Goal: Use online tool/utility: Utilize a website feature to perform a specific function

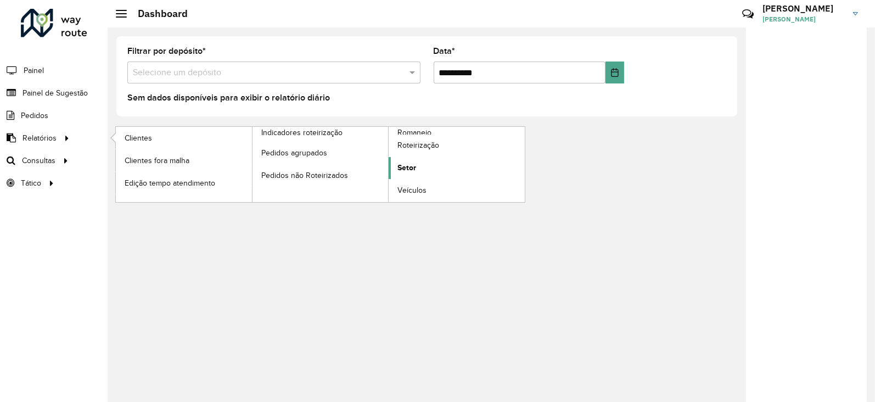
click at [410, 163] on span "Setor" at bounding box center [407, 168] width 19 height 12
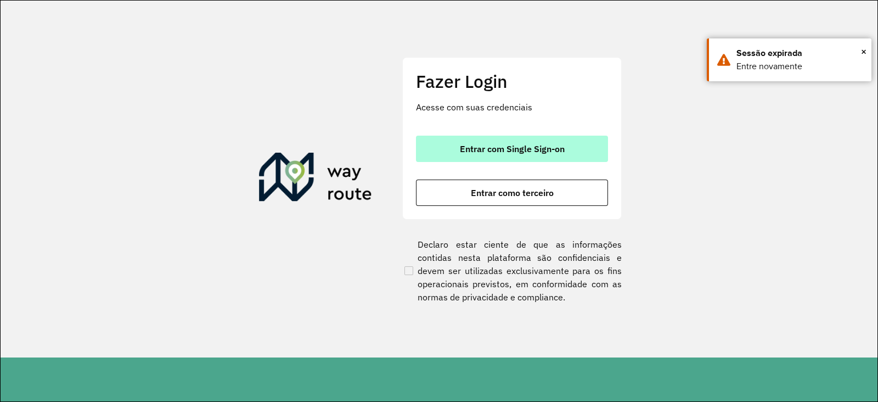
click at [473, 149] on span "Entrar com Single Sign-on" at bounding box center [512, 148] width 105 height 9
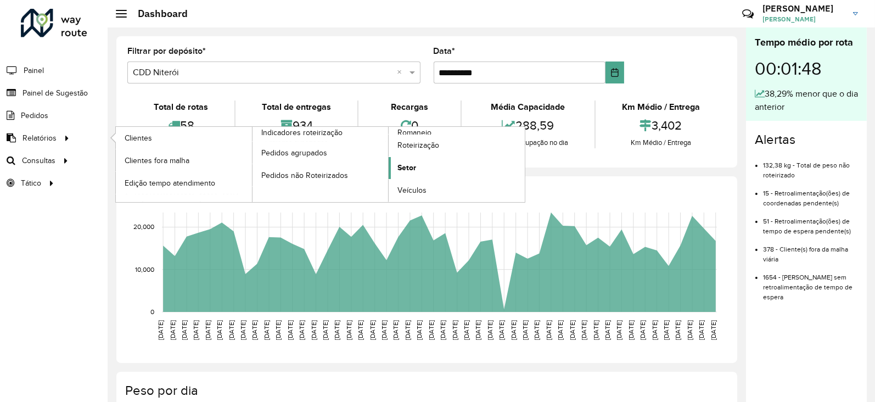
click at [406, 164] on span "Setor" at bounding box center [407, 168] width 19 height 12
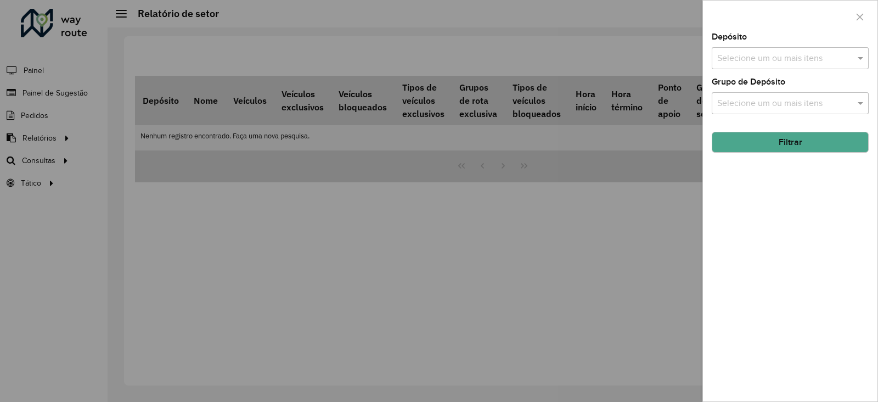
click at [738, 58] on input "text" at bounding box center [785, 58] width 141 height 13
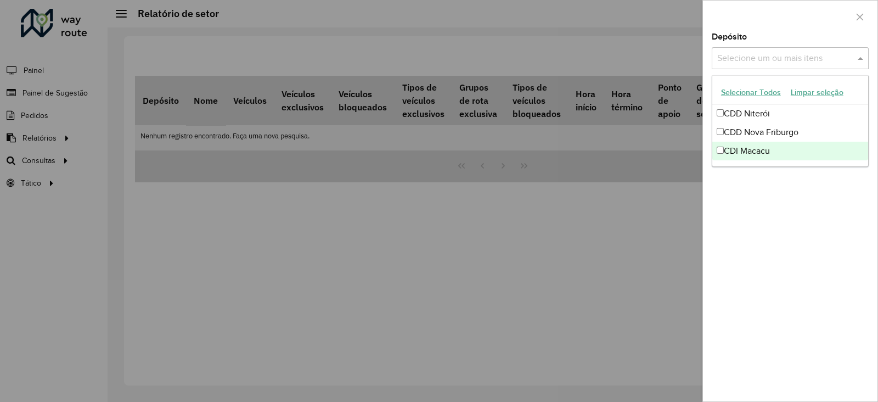
click at [741, 150] on div "CDI Macacu" at bounding box center [791, 151] width 156 height 19
click at [661, 215] on div at bounding box center [439, 201] width 878 height 402
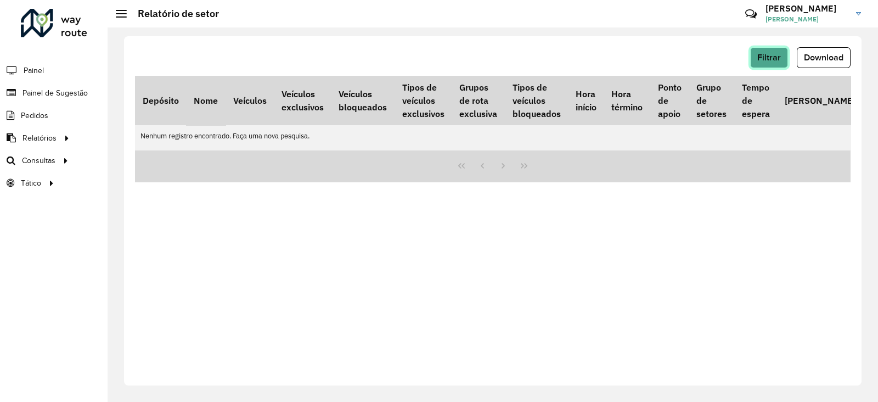
click at [769, 58] on span "Filtrar" at bounding box center [770, 57] width 24 height 9
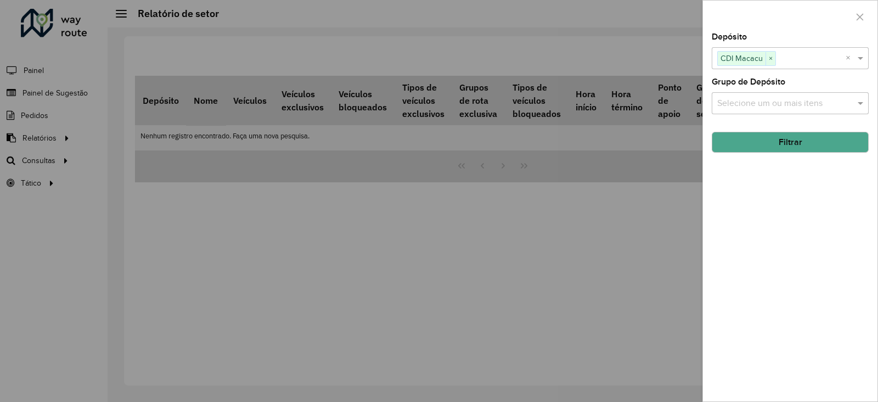
click at [753, 100] on input "text" at bounding box center [785, 103] width 141 height 13
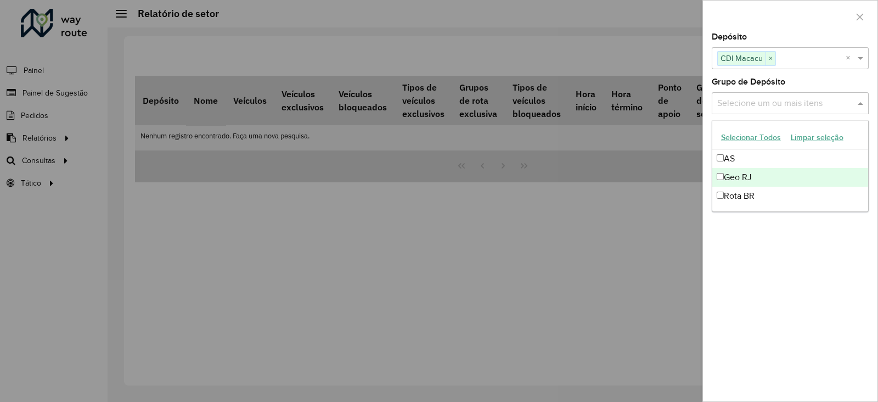
click at [738, 178] on div "Geo RJ" at bounding box center [791, 177] width 156 height 19
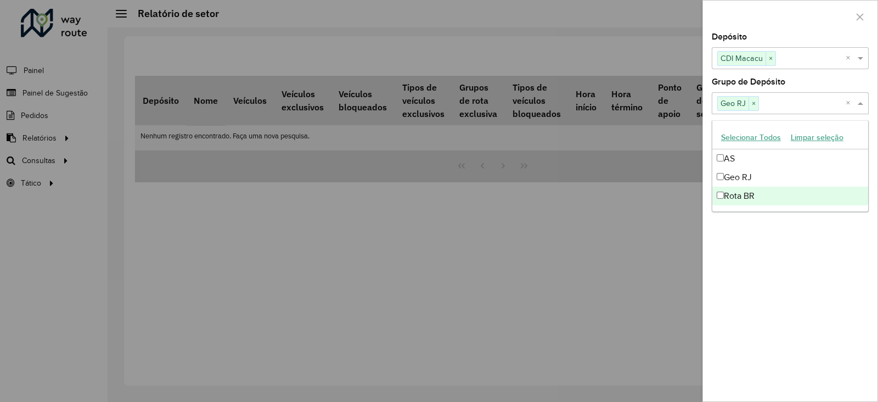
click at [667, 209] on div at bounding box center [439, 201] width 878 height 402
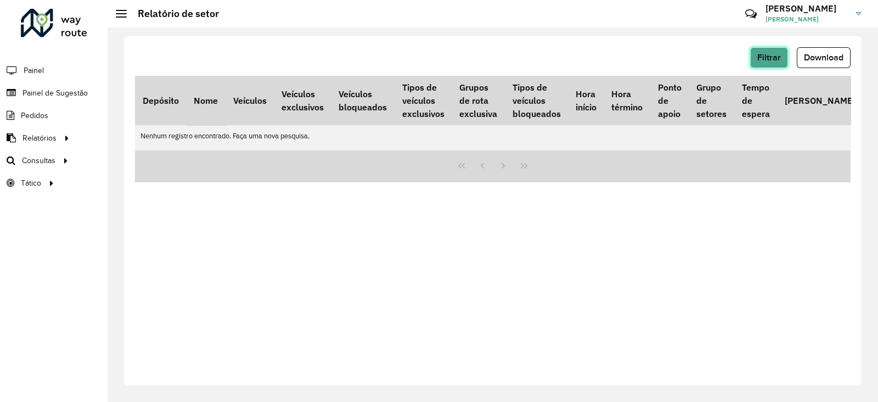
click at [769, 61] on span "Filtrar" at bounding box center [770, 57] width 24 height 9
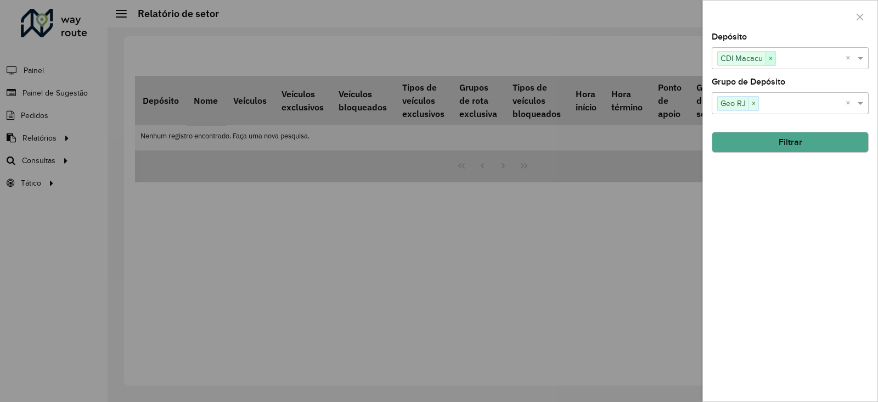
click at [769, 59] on span "×" at bounding box center [771, 58] width 10 height 13
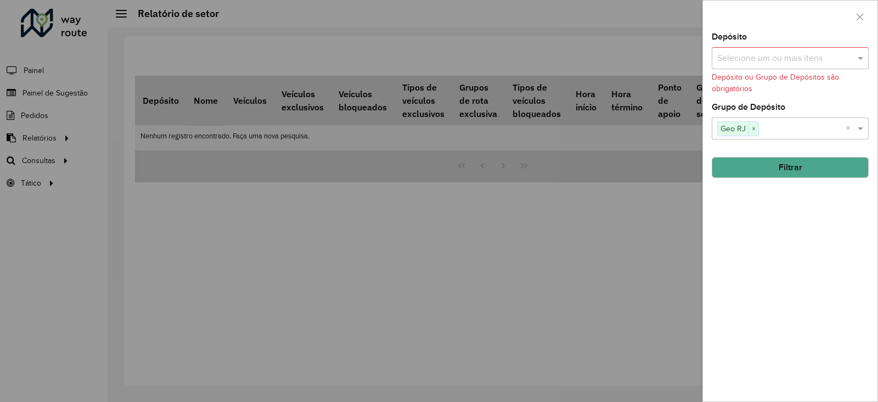
click at [752, 56] on input "text" at bounding box center [785, 58] width 141 height 13
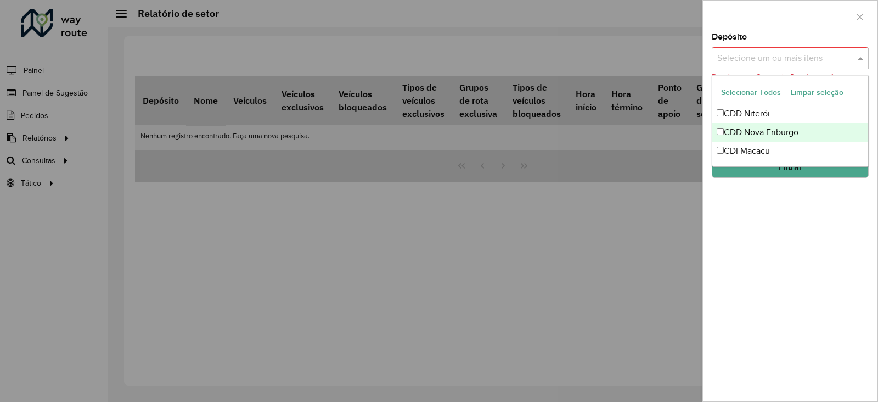
click at [741, 127] on div "CDD Nova Friburgo" at bounding box center [791, 132] width 156 height 19
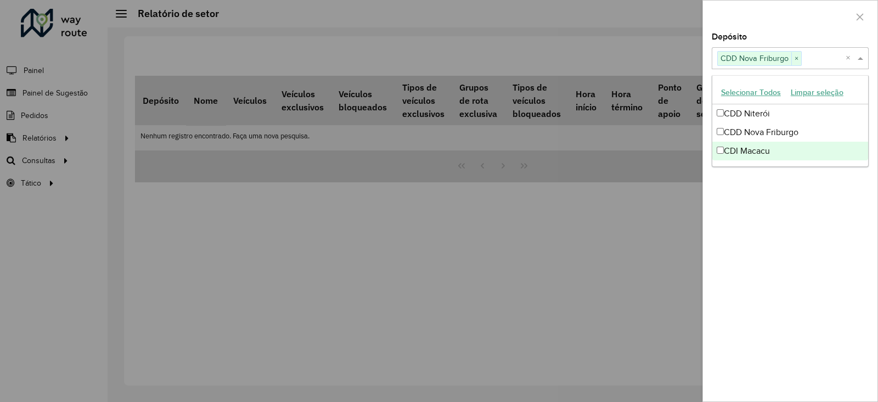
click at [759, 206] on div "Depósito Selecione um ou mais itens CDD Nova Friburgo × × Grupo de Depósito Sel…" at bounding box center [790, 217] width 175 height 368
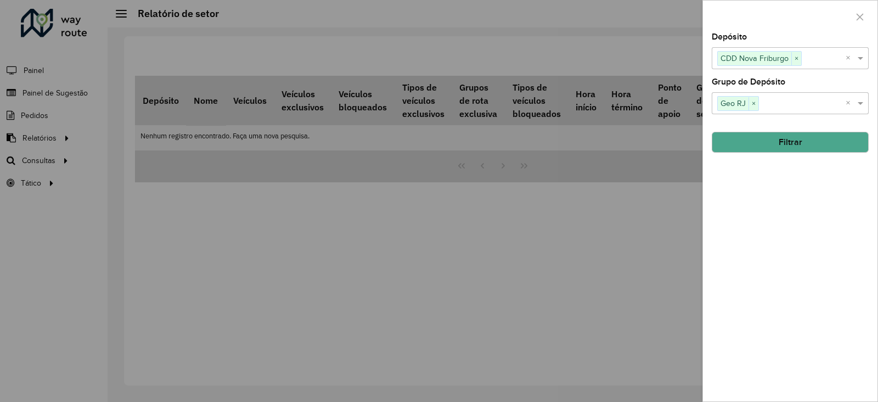
click at [764, 141] on button "Filtrar" at bounding box center [790, 142] width 157 height 21
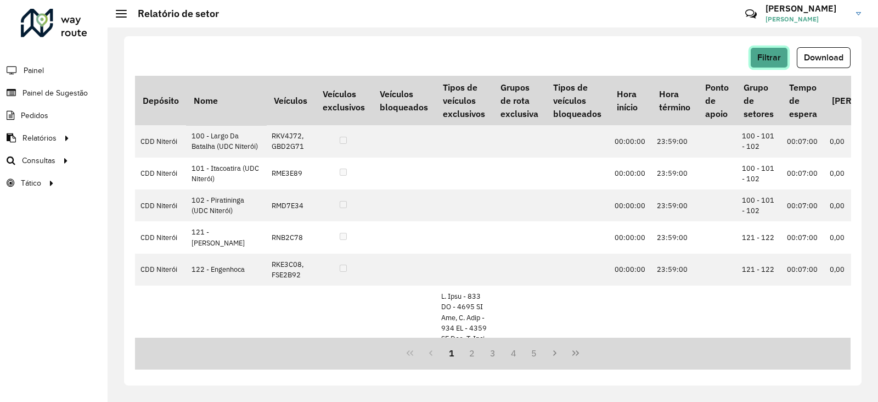
click at [774, 57] on span "Filtrar" at bounding box center [770, 57] width 24 height 9
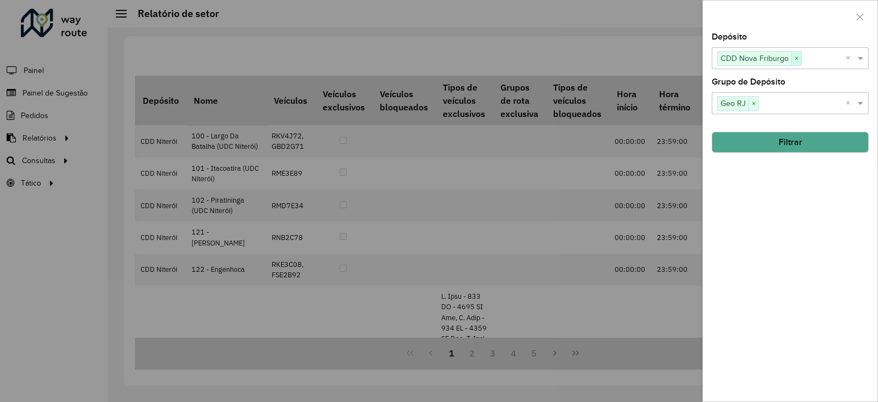
click at [796, 59] on span "×" at bounding box center [797, 58] width 10 height 13
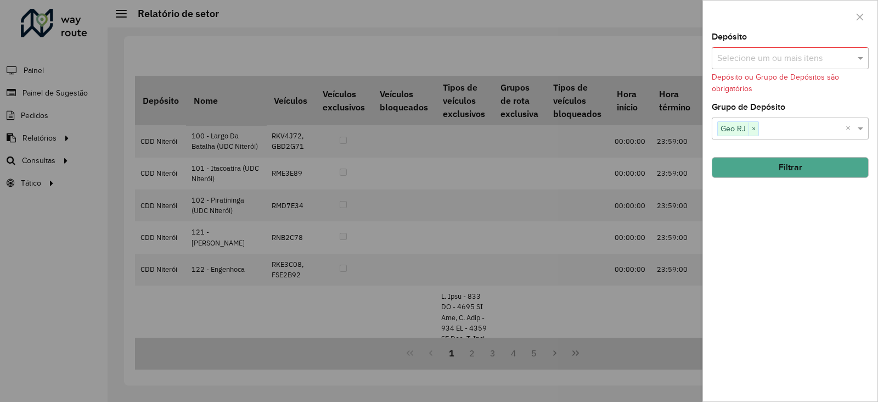
click at [759, 56] on input "text" at bounding box center [785, 58] width 141 height 13
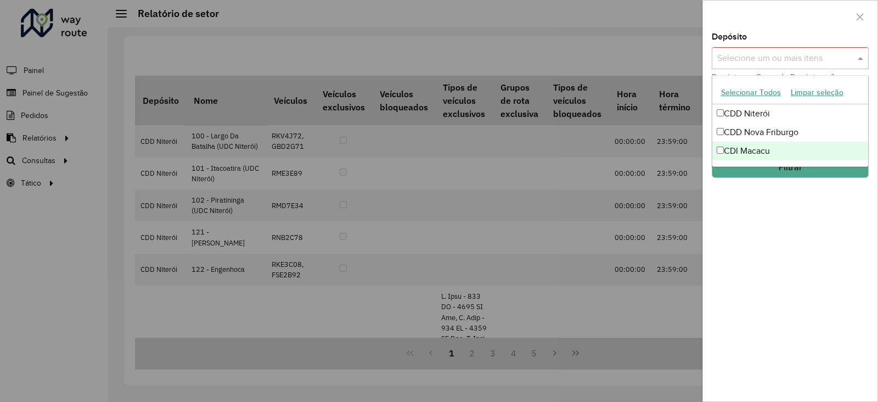
click at [743, 149] on div "CDI Macacu" at bounding box center [791, 151] width 156 height 19
click at [752, 208] on div "Depósito Selecione um ou mais itens CDI Macacu × × Grupo de Depósito Selecione …" at bounding box center [790, 217] width 175 height 368
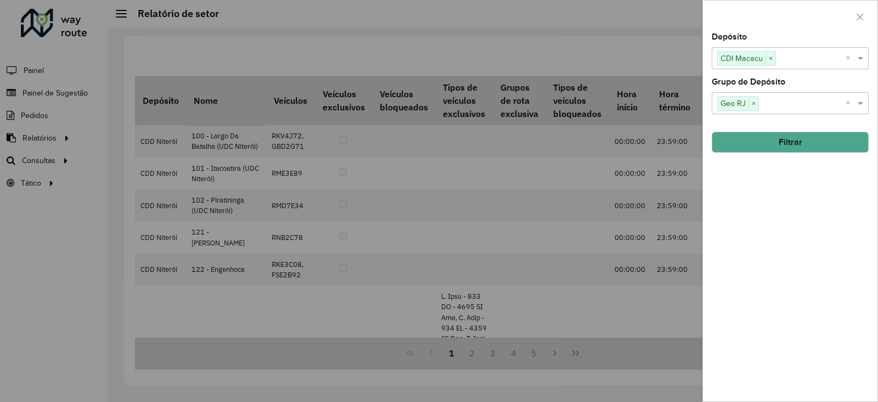
click at [765, 140] on button "Filtrar" at bounding box center [790, 142] width 157 height 21
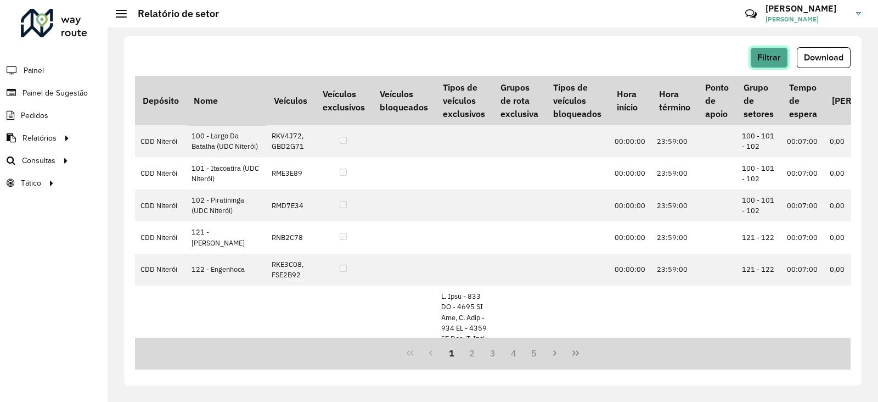
click at [769, 59] on span "Filtrar" at bounding box center [770, 57] width 24 height 9
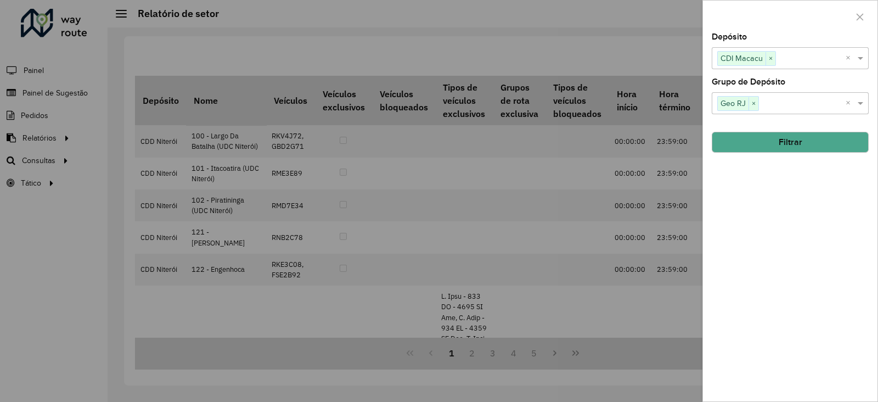
click at [769, 144] on button "Filtrar" at bounding box center [790, 142] width 157 height 21
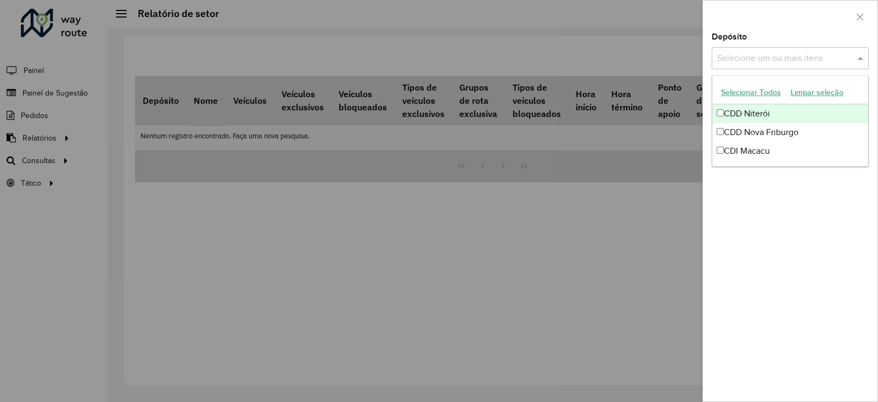
click at [735, 65] on div "Selecione um ou mais itens" at bounding box center [790, 58] width 157 height 22
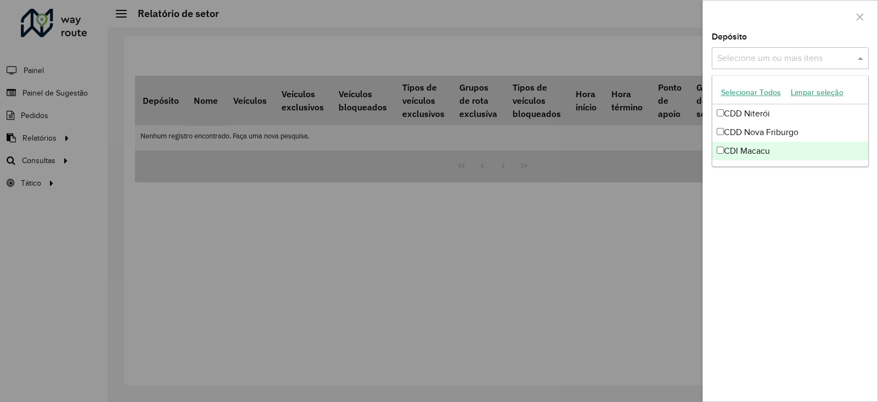
click at [752, 149] on div "CDI Macacu" at bounding box center [791, 151] width 156 height 19
click at [763, 192] on div "Depósito Selecione um ou mais itens CDI Macacu × × Grupo de Depósito Selecione …" at bounding box center [790, 217] width 175 height 368
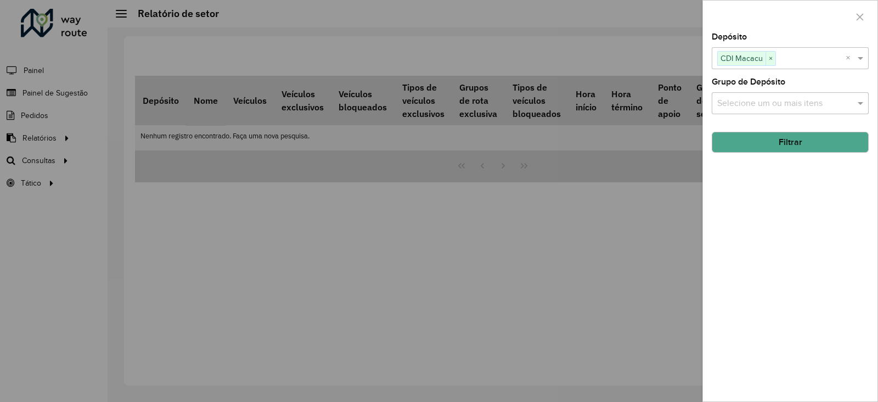
drag, startPoint x: 738, startPoint y: 97, endPoint x: 743, endPoint y: 103, distance: 7.4
click at [738, 97] on input "text" at bounding box center [785, 103] width 141 height 13
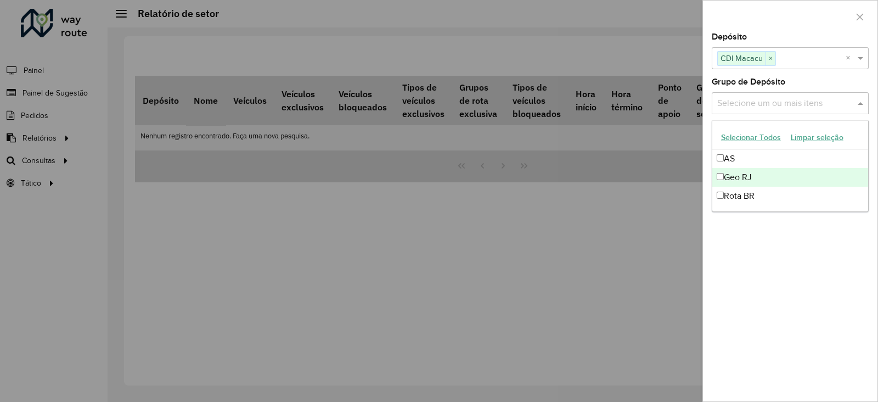
click at [747, 173] on div "Geo RJ" at bounding box center [791, 177] width 156 height 19
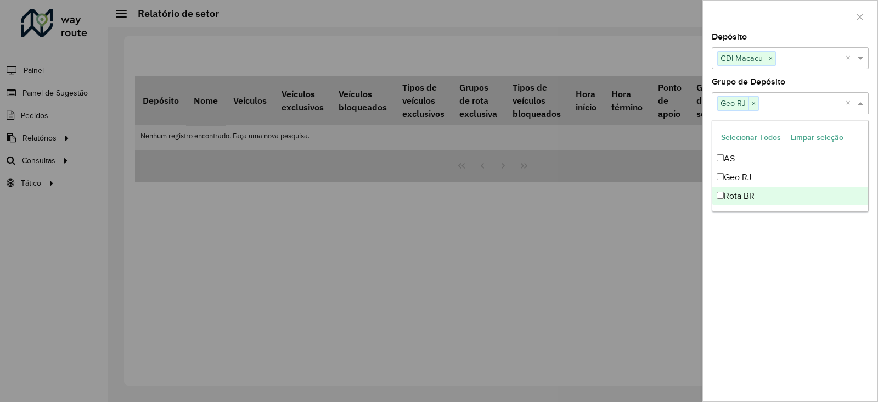
drag, startPoint x: 762, startPoint y: 259, endPoint x: 762, endPoint y: 204, distance: 55.5
click at [762, 256] on div "Depósito Selecione um ou mais itens CDI Macacu × × Grupo de Depósito Selecione …" at bounding box center [790, 217] width 175 height 368
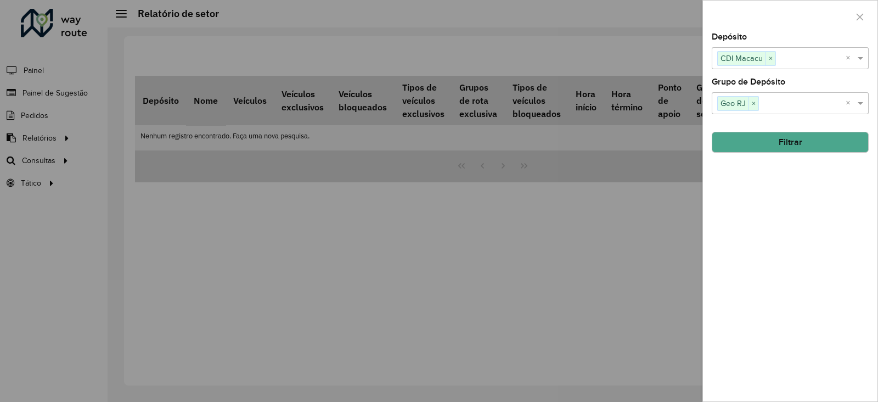
click at [769, 148] on button "Filtrar" at bounding box center [790, 142] width 157 height 21
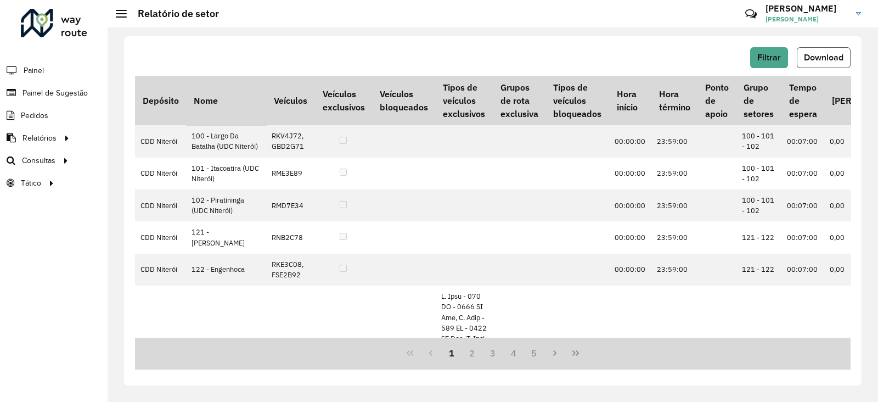
click at [807, 59] on span "Download" at bounding box center [824, 57] width 40 height 9
click at [137, 177] on span "Setores" at bounding box center [138, 183] width 27 height 12
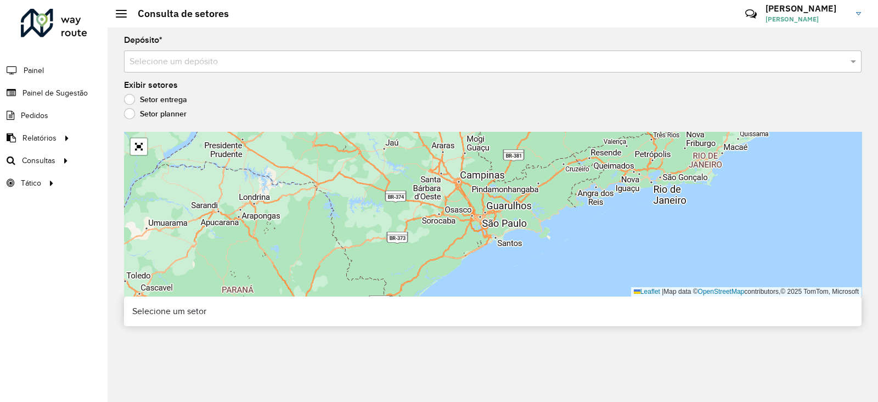
click at [173, 68] on input "text" at bounding box center [482, 61] width 705 height 13
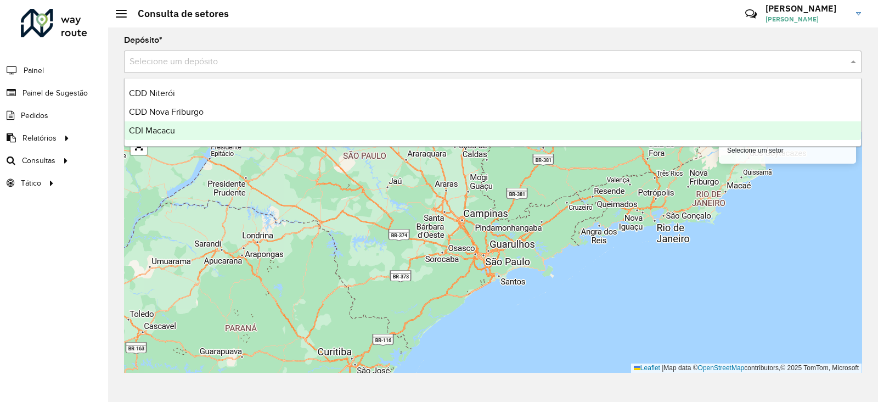
click at [166, 129] on span "CDI Macacu" at bounding box center [152, 130] width 46 height 9
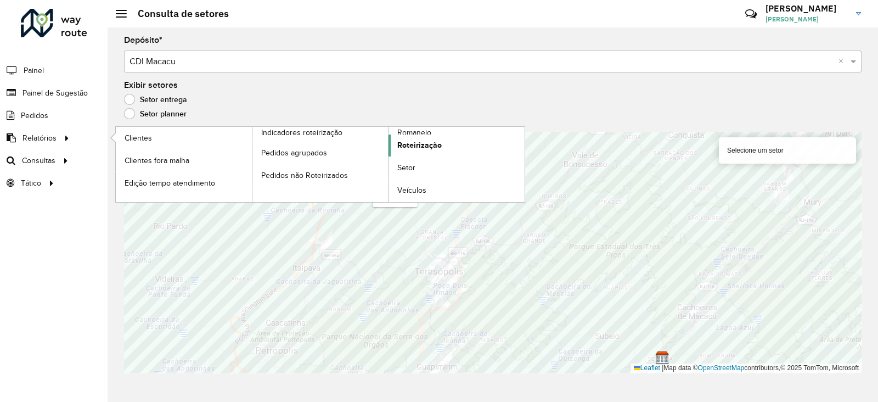
click at [407, 147] on span "Roteirização" at bounding box center [420, 145] width 44 height 12
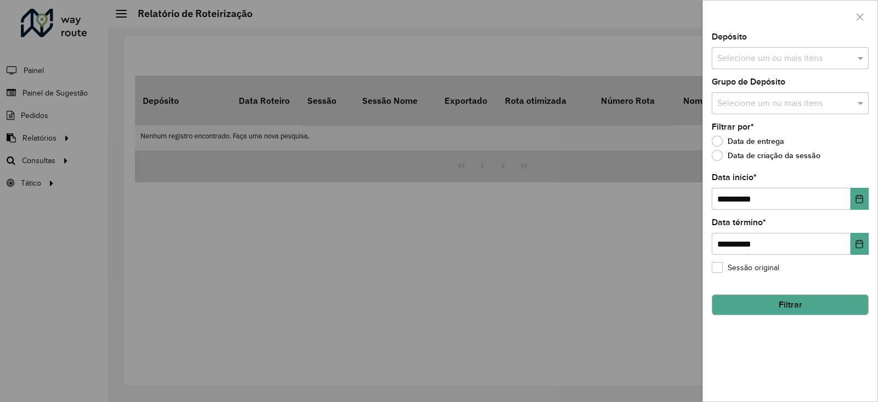
click at [772, 61] on input "text" at bounding box center [785, 58] width 141 height 13
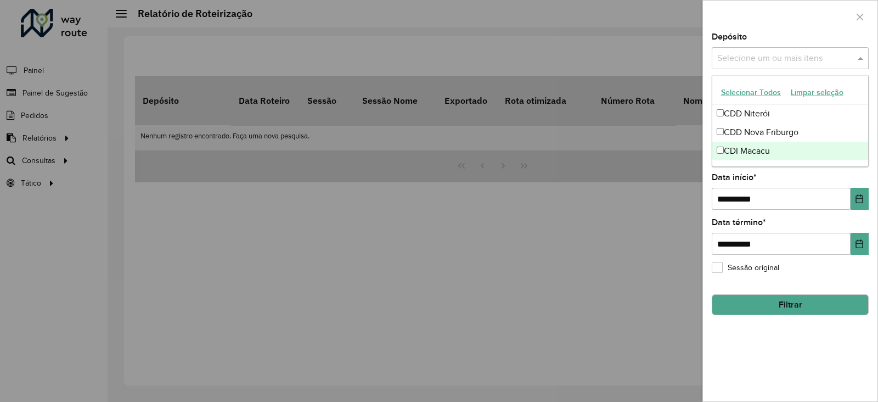
click at [736, 149] on div "CDI Macacu" at bounding box center [791, 151] width 156 height 19
click at [804, 268] on div "Sessão original" at bounding box center [790, 270] width 157 height 13
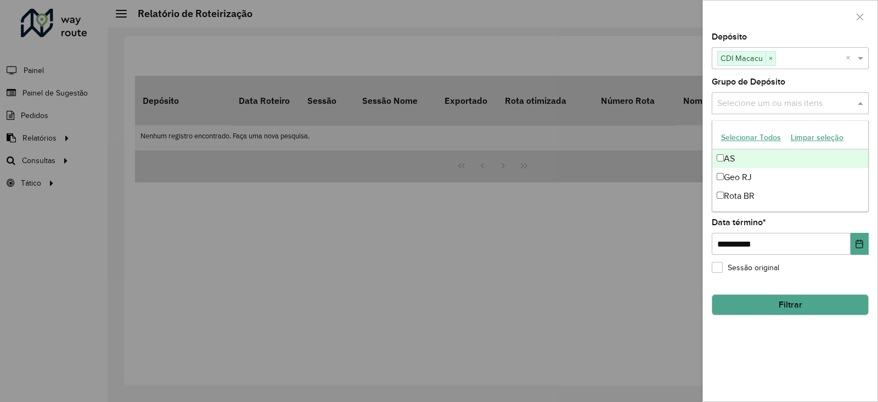
click at [784, 106] on input "text" at bounding box center [785, 103] width 141 height 13
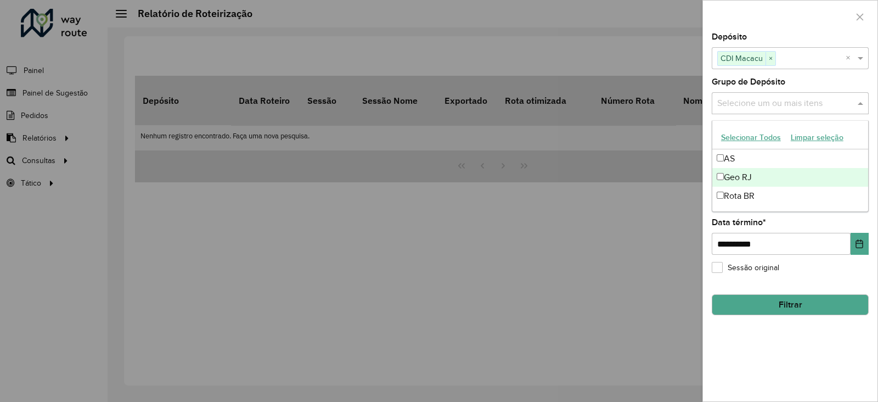
click at [736, 179] on div "Geo RJ" at bounding box center [791, 177] width 156 height 19
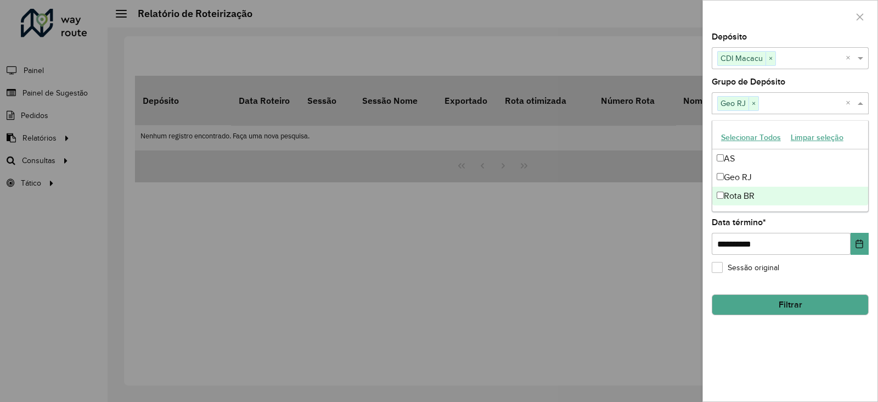
click at [758, 338] on div "**********" at bounding box center [790, 217] width 175 height 368
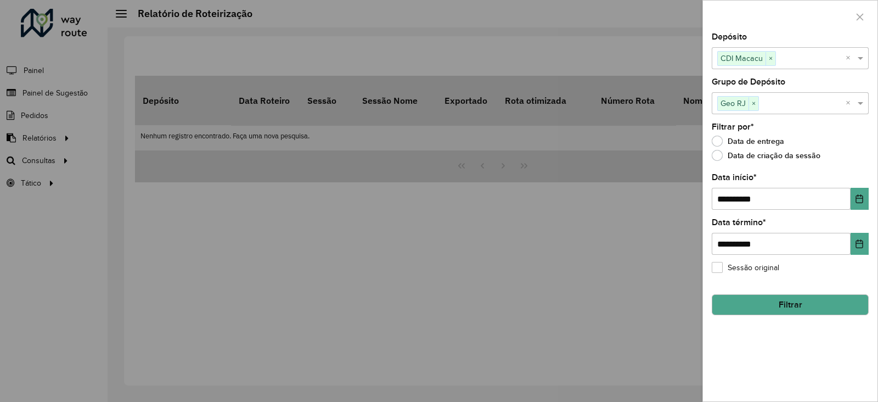
click at [752, 307] on button "Filtrar" at bounding box center [790, 304] width 157 height 21
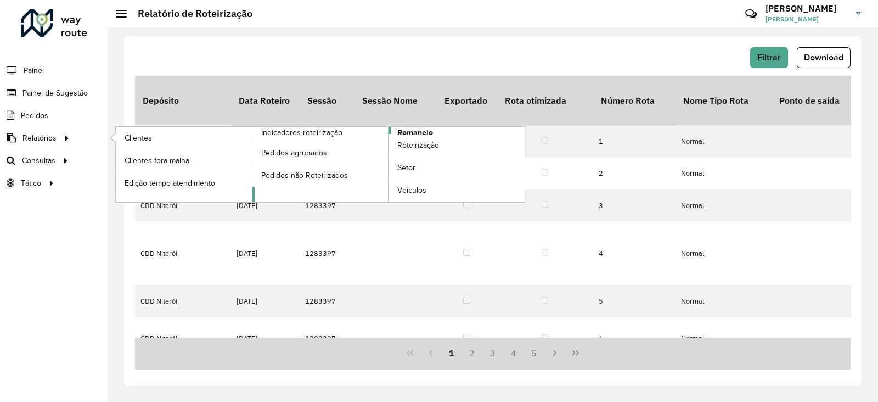
click at [412, 132] on span "Romaneio" at bounding box center [416, 133] width 36 height 12
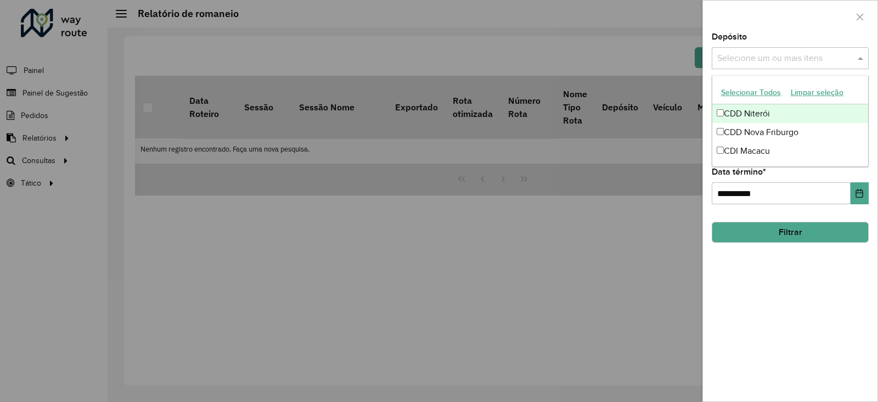
click at [797, 61] on input "text" at bounding box center [785, 58] width 141 height 13
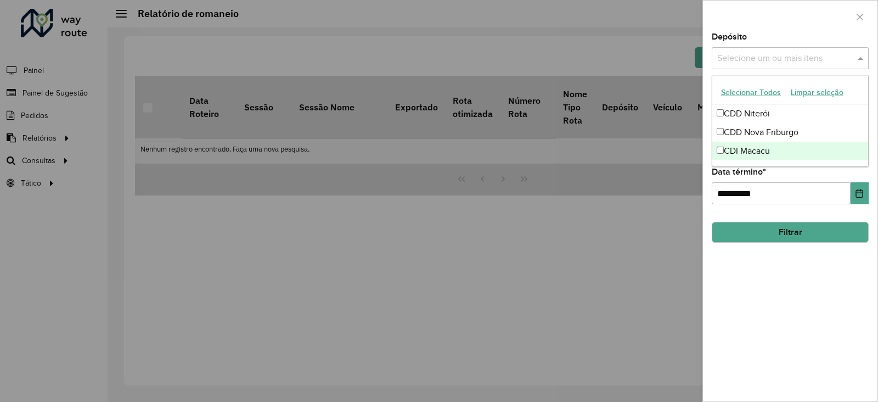
click at [760, 150] on div "CDI Macacu" at bounding box center [791, 151] width 156 height 19
drag, startPoint x: 758, startPoint y: 278, endPoint x: 768, endPoint y: 256, distance: 24.1
click at [758, 279] on div "**********" at bounding box center [790, 217] width 175 height 368
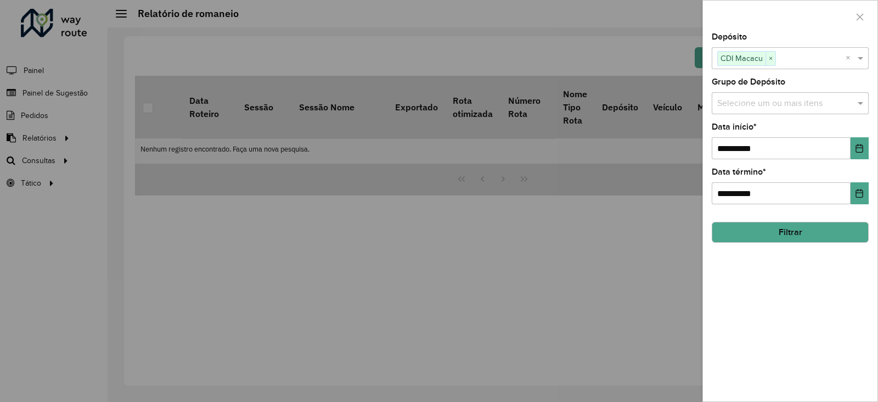
click at [774, 230] on button "Filtrar" at bounding box center [790, 232] width 157 height 21
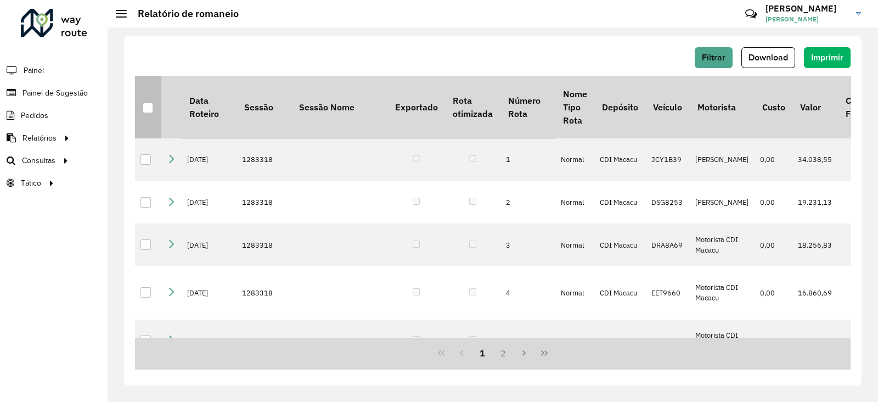
click at [146, 111] on div at bounding box center [148, 108] width 10 height 10
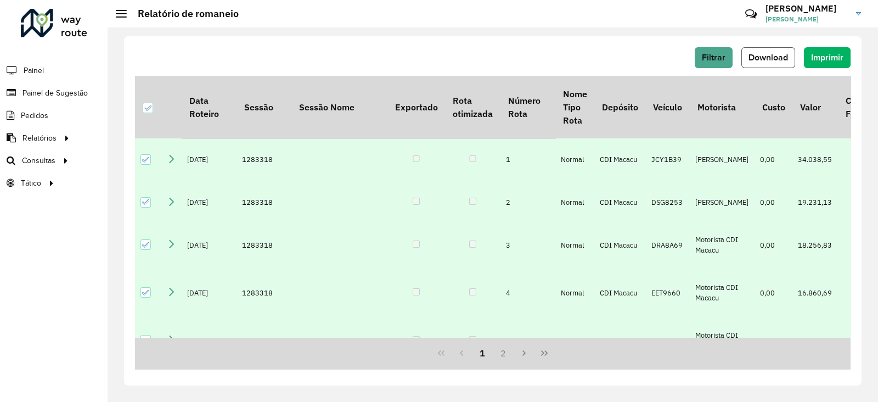
click at [774, 59] on span "Download" at bounding box center [769, 57] width 40 height 9
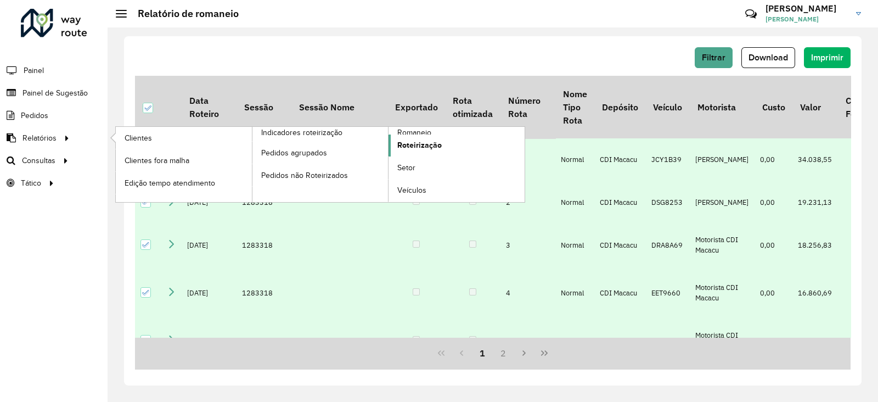
click at [423, 144] on span "Roteirização" at bounding box center [420, 145] width 44 height 12
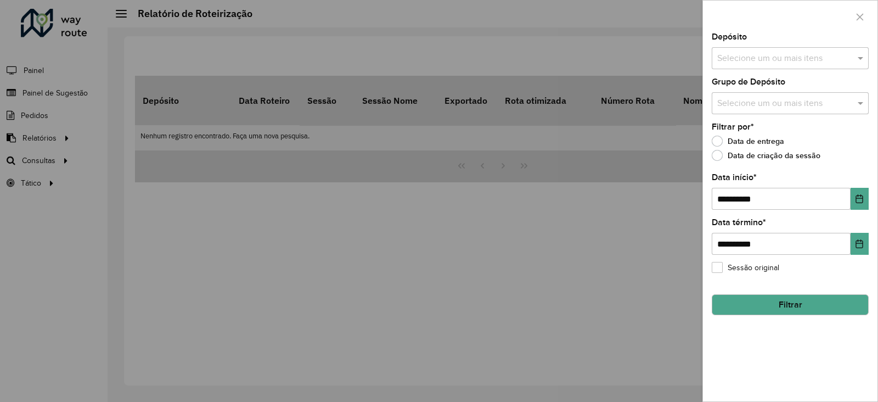
click at [772, 60] on input "text" at bounding box center [785, 58] width 141 height 13
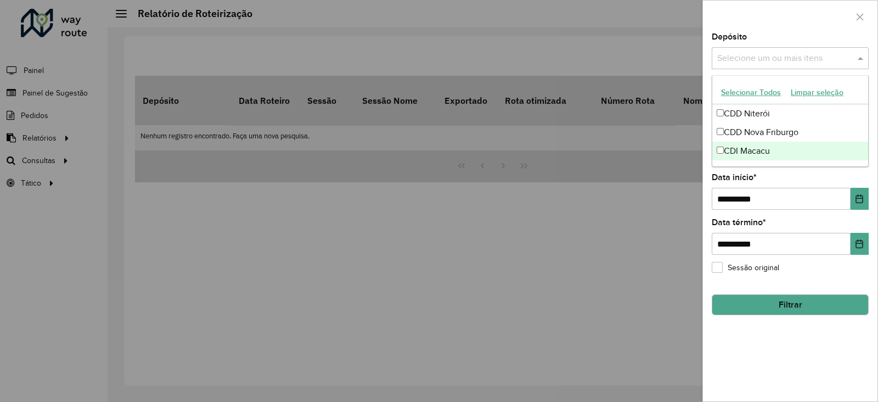
click at [741, 152] on div "CDI Macacu" at bounding box center [791, 151] width 156 height 19
click at [785, 363] on div "**********" at bounding box center [790, 217] width 175 height 368
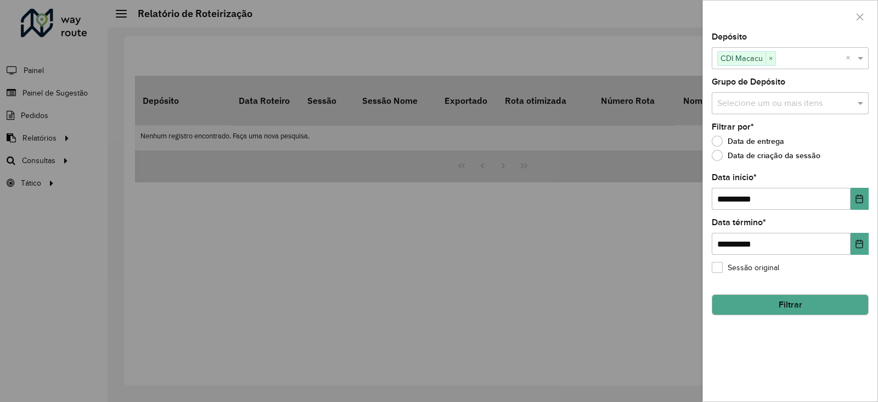
click at [771, 309] on button "Filtrar" at bounding box center [790, 304] width 157 height 21
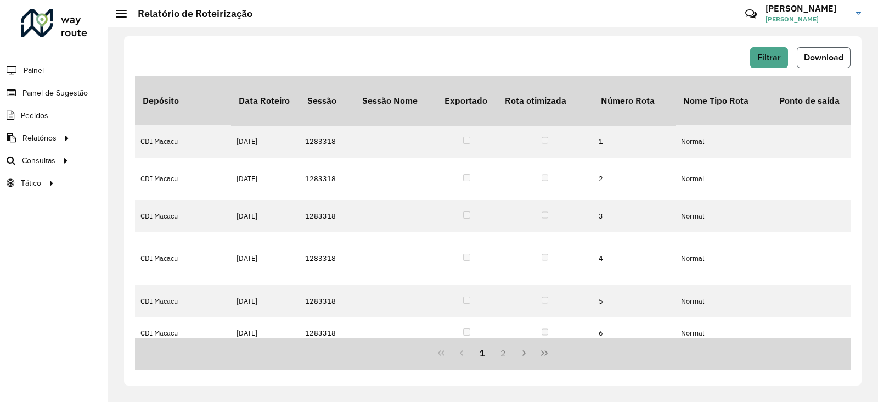
click at [808, 56] on span "Download" at bounding box center [824, 57] width 40 height 9
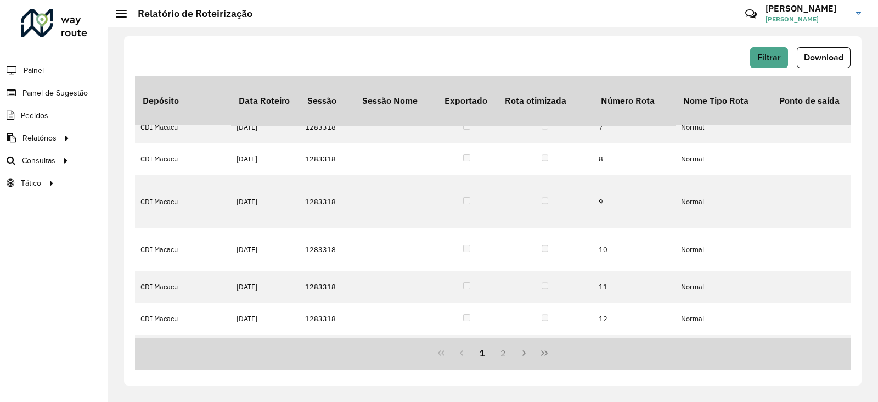
scroll to position [503, 0]
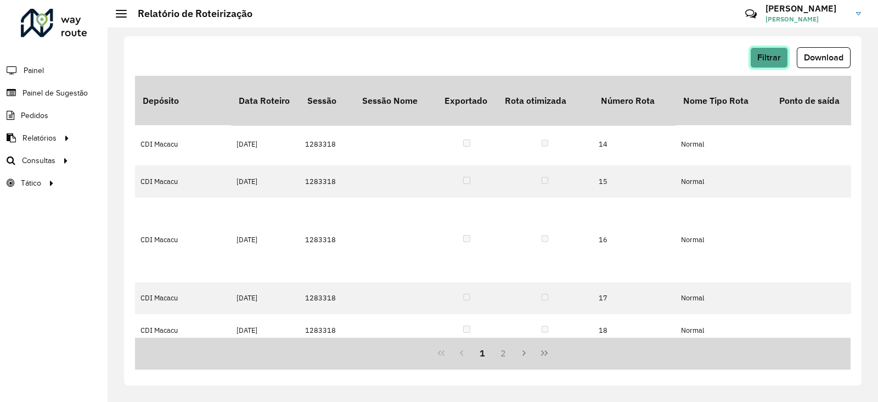
click at [772, 56] on span "Filtrar" at bounding box center [770, 57] width 24 height 9
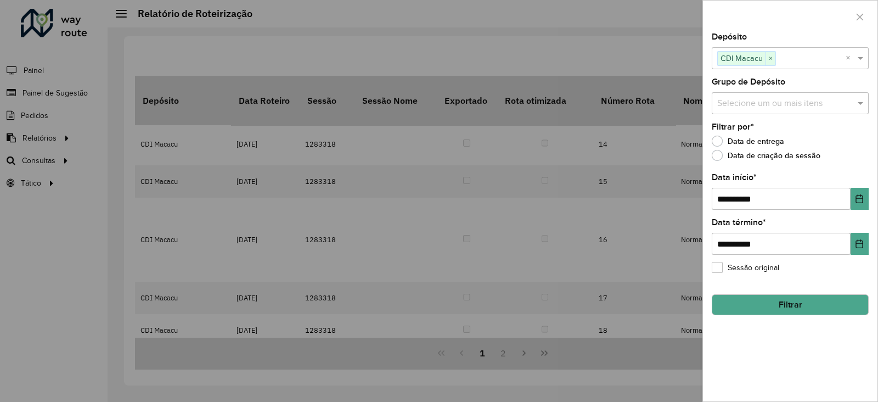
click at [624, 43] on div at bounding box center [439, 201] width 878 height 402
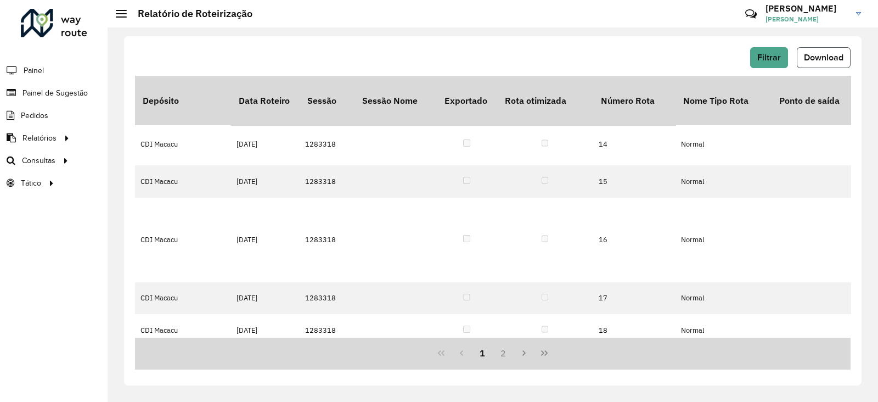
click at [810, 62] on button "Download" at bounding box center [824, 57] width 54 height 21
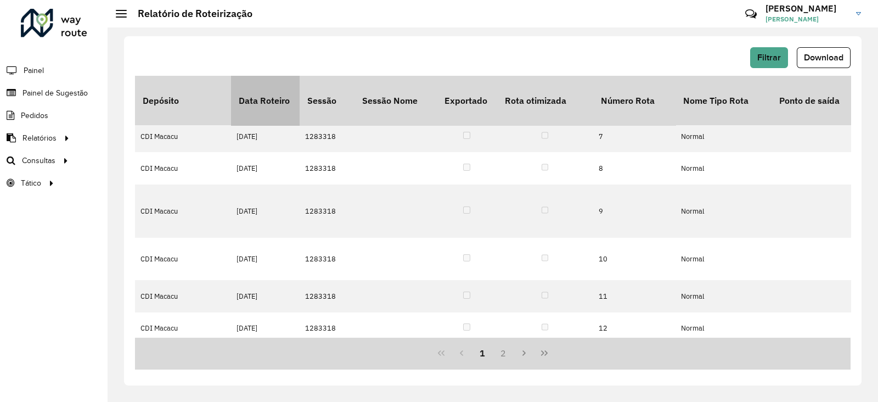
scroll to position [0, 0]
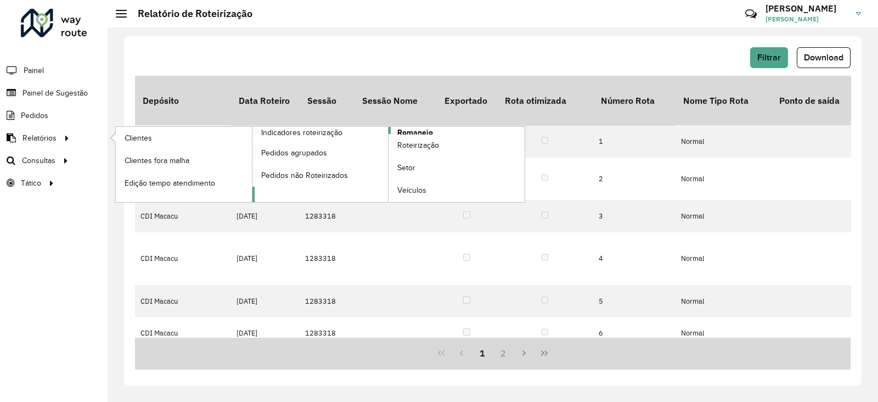
click at [412, 132] on span "Romaneio" at bounding box center [416, 133] width 36 height 12
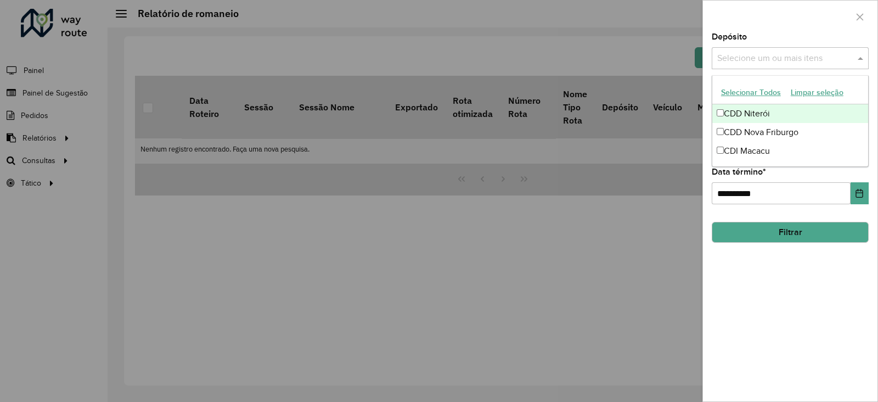
click at [741, 59] on input "text" at bounding box center [785, 58] width 141 height 13
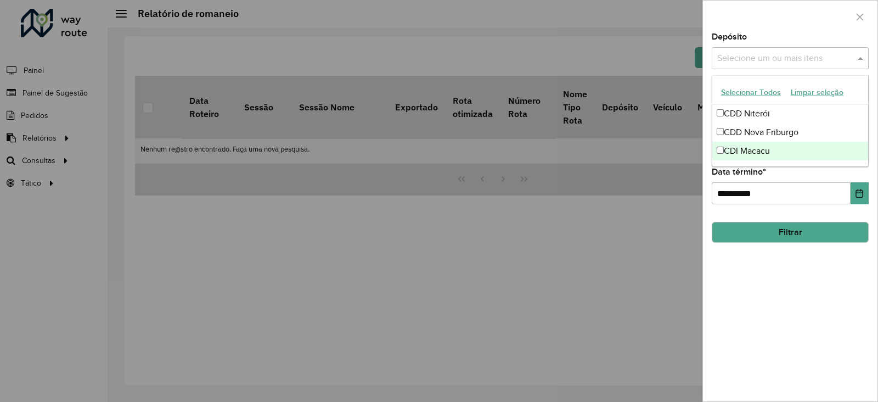
click at [756, 153] on div "CDI Macacu" at bounding box center [791, 151] width 156 height 19
drag, startPoint x: 760, startPoint y: 295, endPoint x: 768, endPoint y: 286, distance: 11.8
click at [762, 296] on div "**********" at bounding box center [790, 217] width 175 height 368
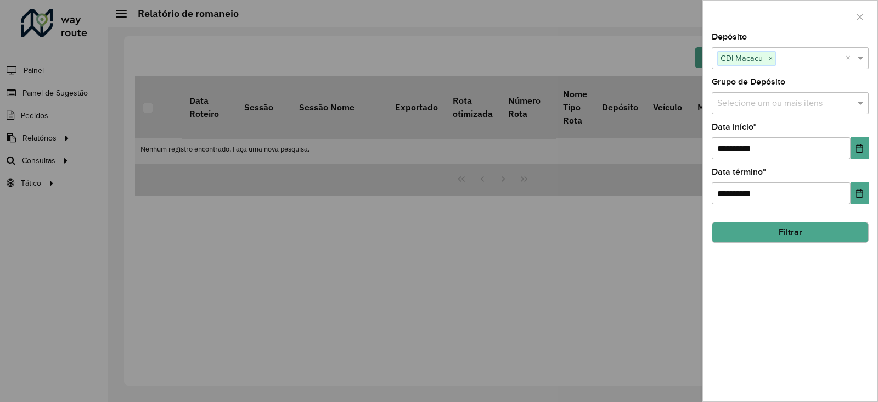
click at [777, 228] on button "Filtrar" at bounding box center [790, 232] width 157 height 21
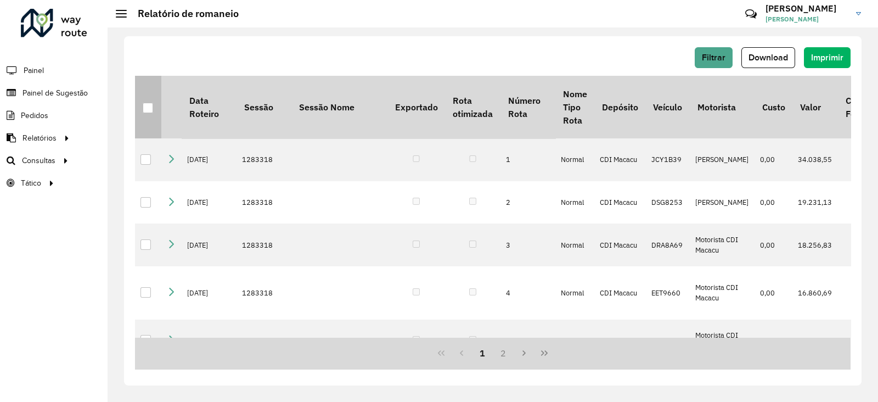
click at [149, 102] on p-tableheadercheckbox at bounding box center [148, 107] width 11 height 11
click at [151, 110] on div at bounding box center [148, 108] width 10 height 10
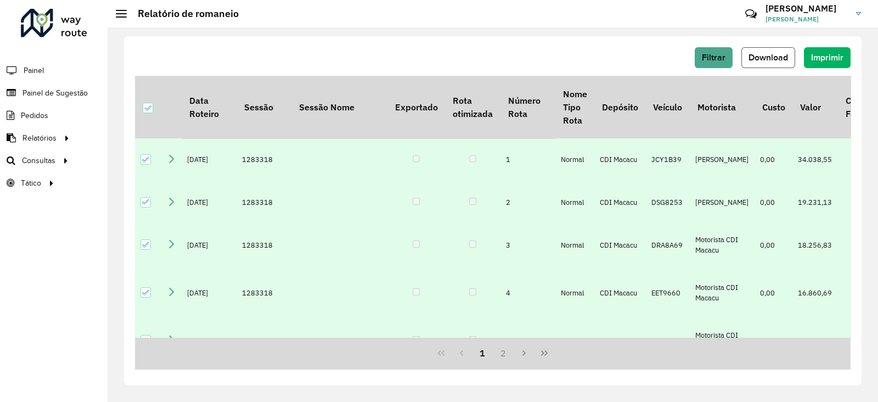
click at [766, 58] on span "Download" at bounding box center [769, 57] width 40 height 9
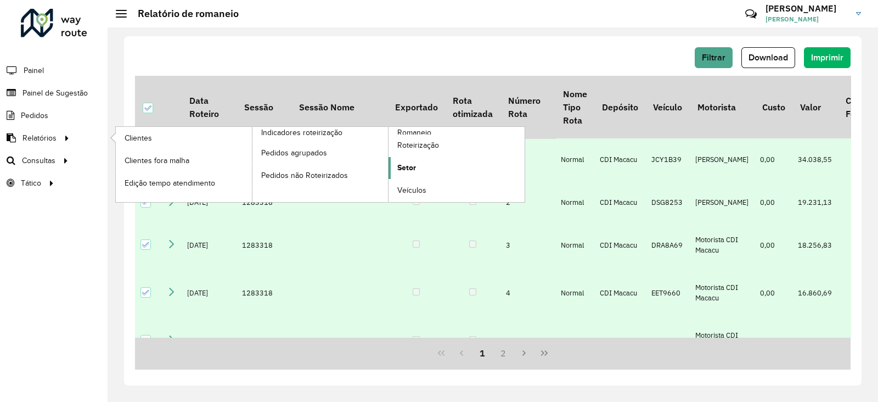
click at [413, 165] on span "Setor" at bounding box center [407, 168] width 19 height 12
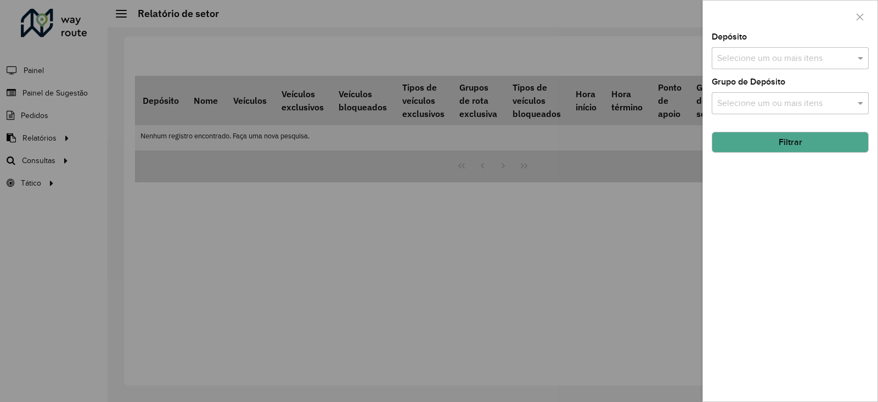
click at [741, 57] on input "text" at bounding box center [785, 58] width 141 height 13
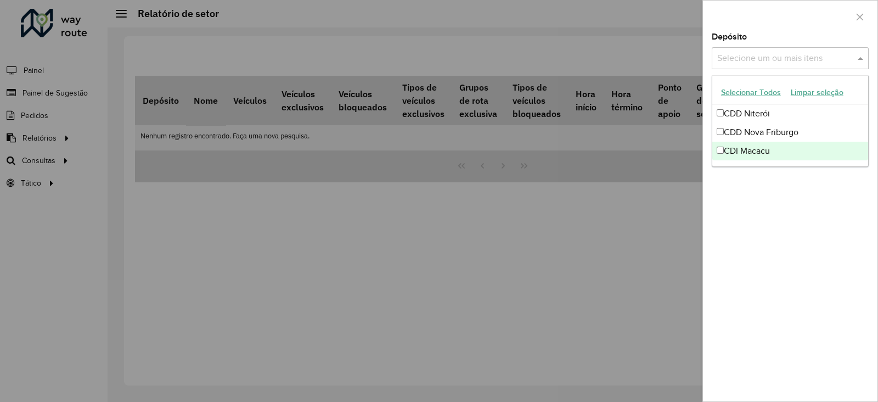
click at [757, 149] on div "CDI Macacu" at bounding box center [791, 151] width 156 height 19
drag, startPoint x: 770, startPoint y: 239, endPoint x: 774, endPoint y: 196, distance: 43.1
click at [770, 238] on div "Depósito Selecione um ou mais itens CDI Macacu × × Grupo de Depósito Selecione …" at bounding box center [790, 217] width 175 height 368
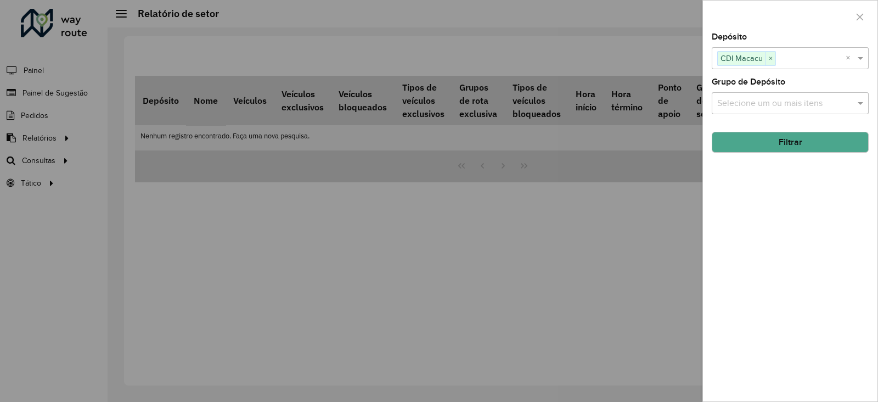
click at [758, 105] on input "text" at bounding box center [785, 103] width 141 height 13
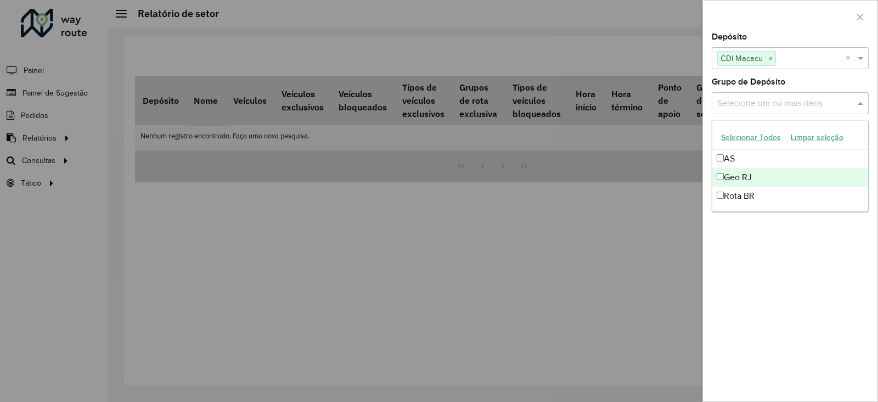
click at [746, 178] on div "Geo RJ" at bounding box center [791, 177] width 156 height 19
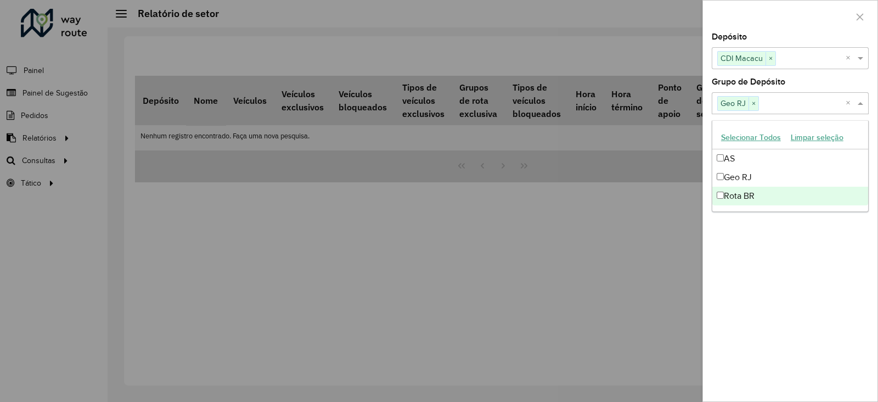
click at [788, 288] on div "Depósito Selecione um ou mais itens CDI Macacu × × Grupo de Depósito Selecione …" at bounding box center [790, 217] width 175 height 368
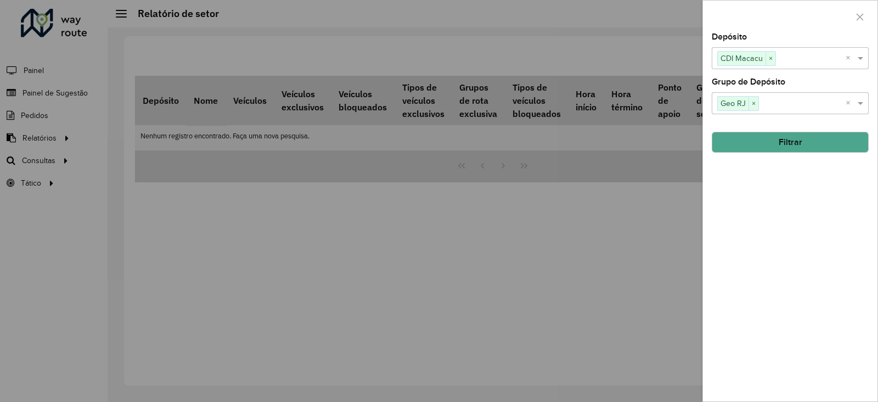
click at [766, 144] on button "Filtrar" at bounding box center [790, 142] width 157 height 21
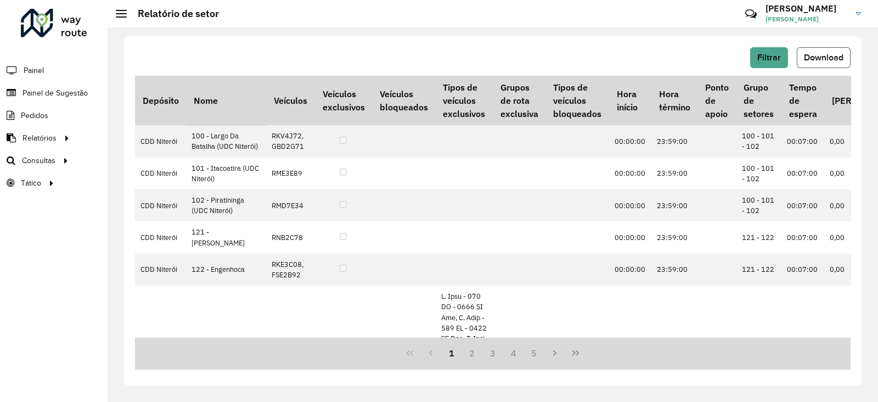
click at [825, 58] on span "Download" at bounding box center [824, 57] width 40 height 9
click at [138, 158] on span "Roteirização" at bounding box center [147, 161] width 44 height 12
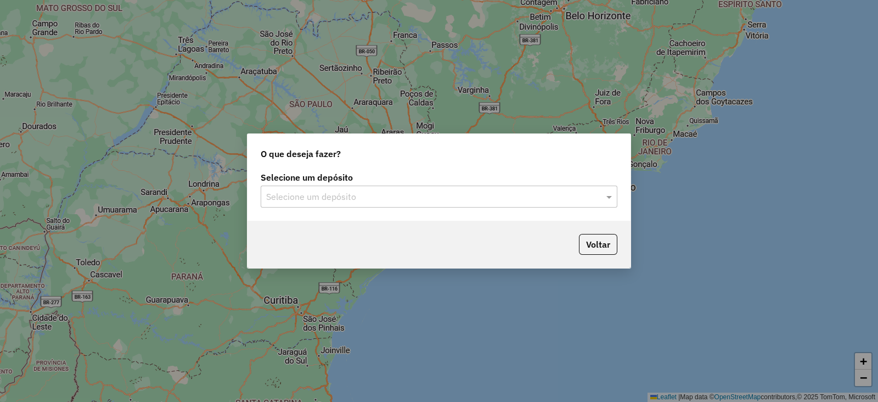
click at [352, 188] on div "Selecione um depósito" at bounding box center [439, 197] width 357 height 22
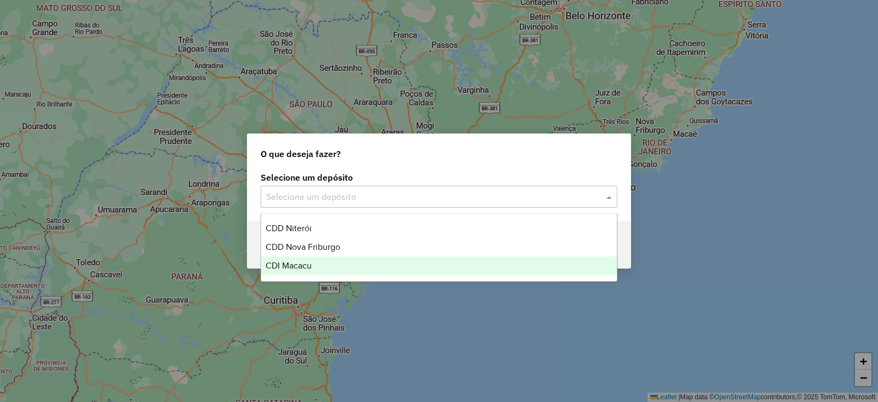
click at [306, 264] on span "CDI Macacu" at bounding box center [289, 265] width 46 height 9
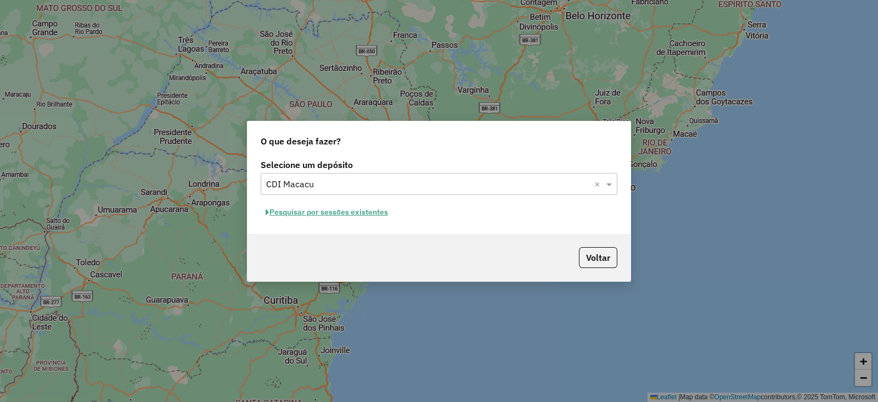
click at [322, 209] on button "Pesquisar por sessões existentes" at bounding box center [327, 212] width 132 height 17
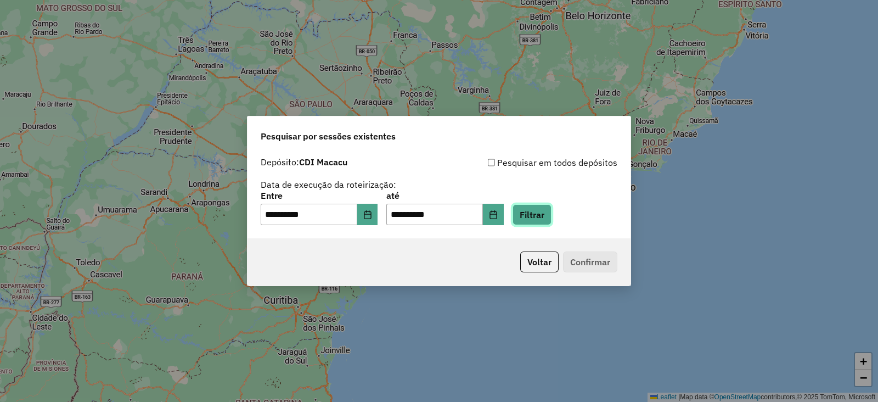
click at [541, 212] on button "Filtrar" at bounding box center [532, 214] width 39 height 21
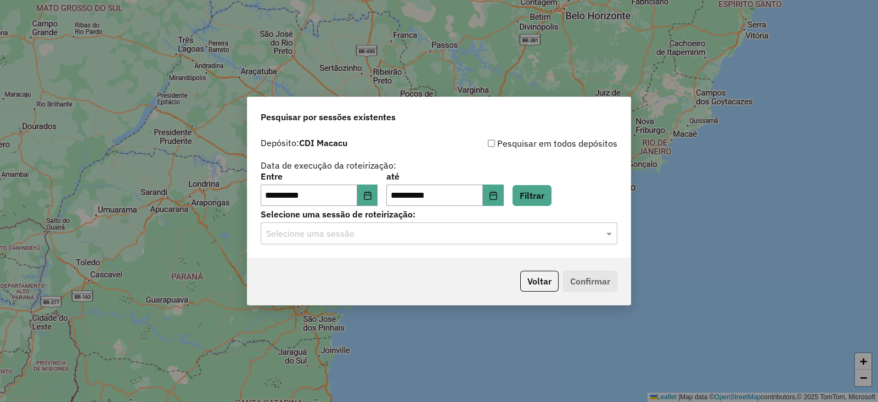
click at [334, 237] on input "text" at bounding box center [428, 233] width 324 height 13
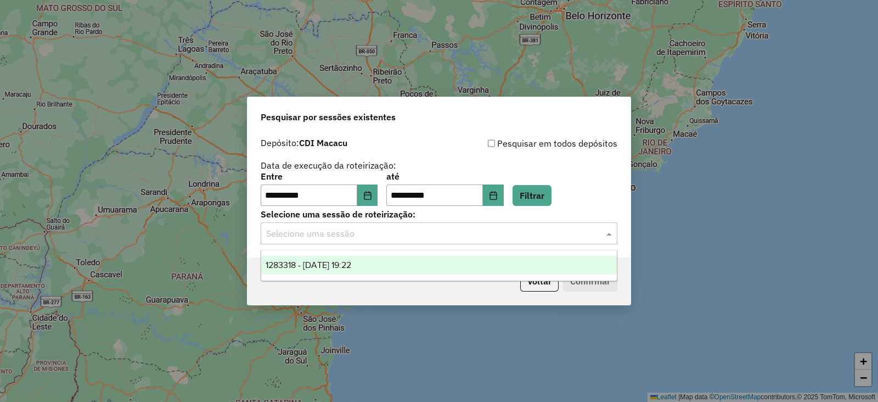
click at [323, 264] on span "1283318 - 26/09/2025 19:22" at bounding box center [309, 264] width 86 height 9
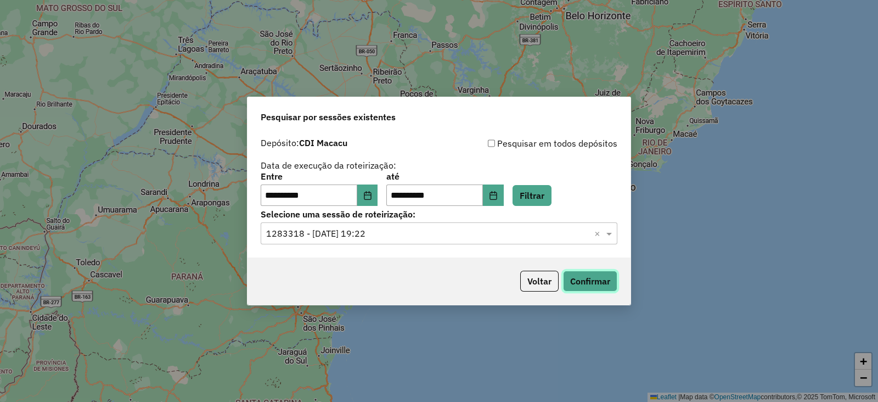
click at [587, 276] on button "Confirmar" at bounding box center [590, 281] width 54 height 21
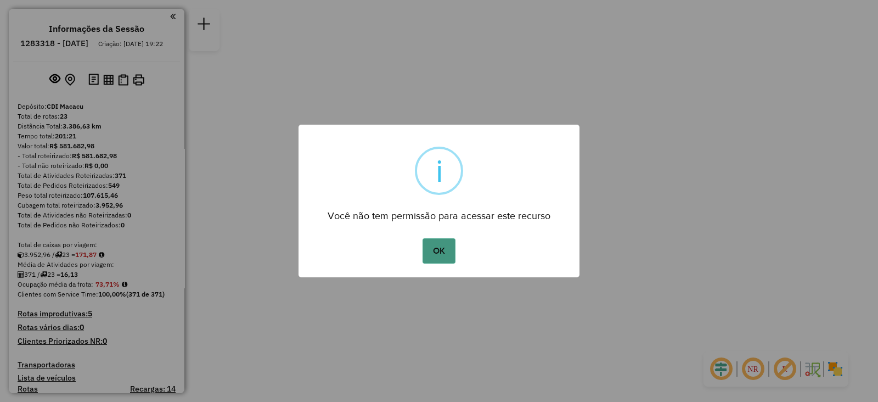
click at [439, 256] on button "OK" at bounding box center [439, 250] width 32 height 25
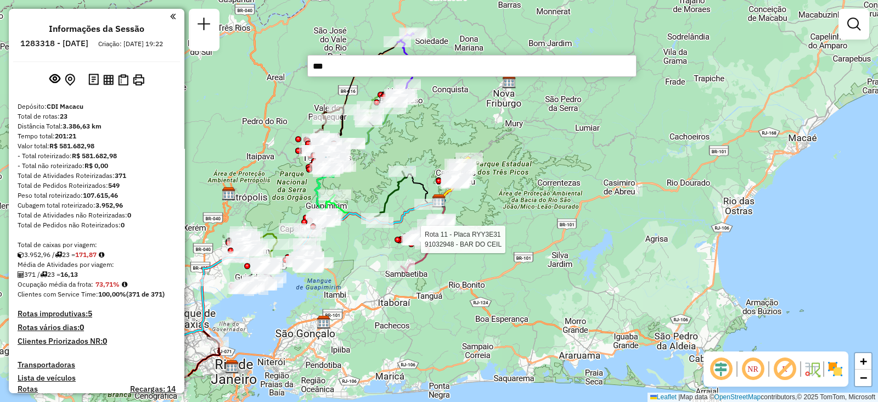
type input "****"
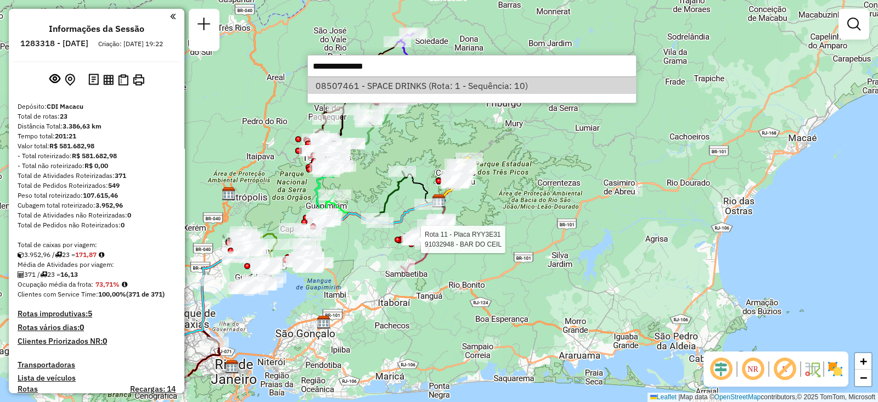
select select "**********"
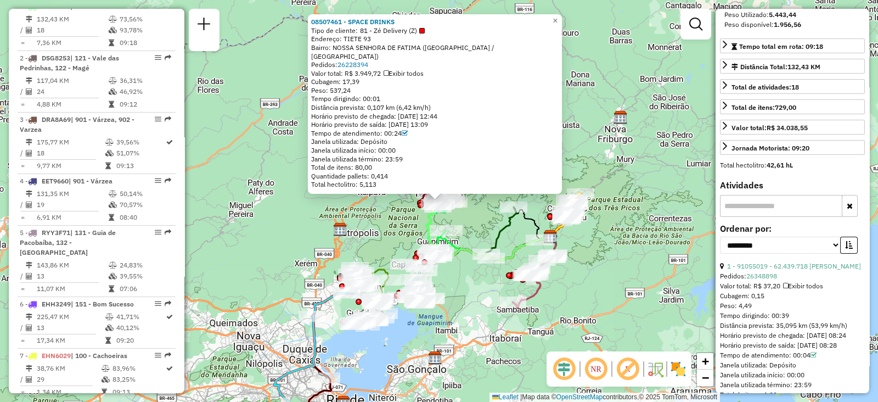
scroll to position [274, 0]
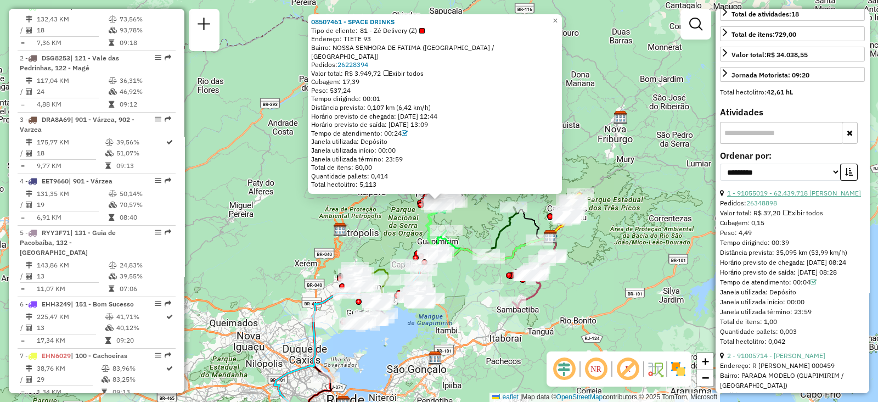
click at [777, 197] on link "1 - 91055019 - 62.439.718 [PERSON_NAME]" at bounding box center [795, 193] width 134 height 8
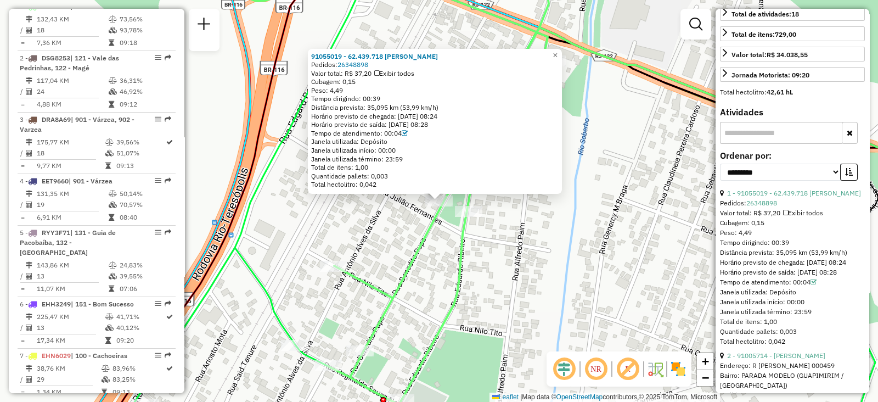
drag, startPoint x: 406, startPoint y: 172, endPoint x: 392, endPoint y: 206, distance: 36.7
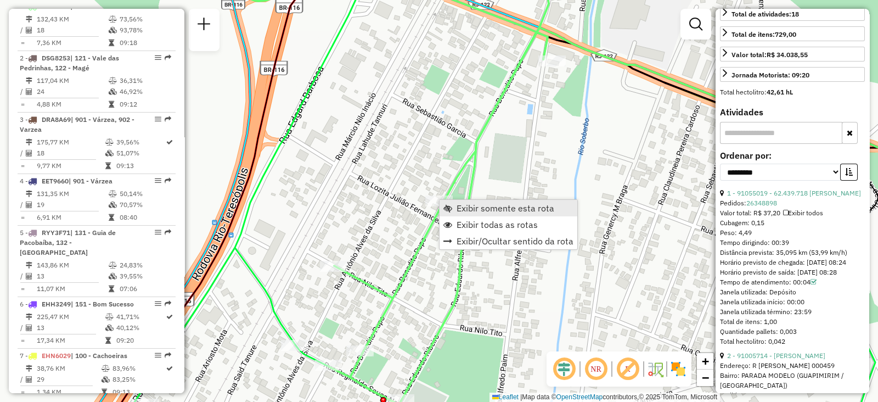
click at [463, 208] on span "Exibir somente esta rota" at bounding box center [506, 208] width 98 height 9
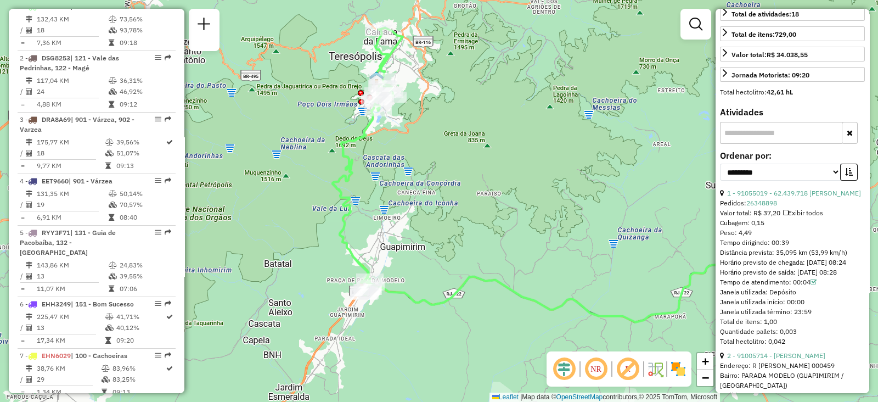
drag, startPoint x: 340, startPoint y: 164, endPoint x: 469, endPoint y: 132, distance: 132.9
click at [469, 132] on div "Janela de atendimento Grade de atendimento Capacidade Transportadoras Veículos …" at bounding box center [439, 201] width 878 height 402
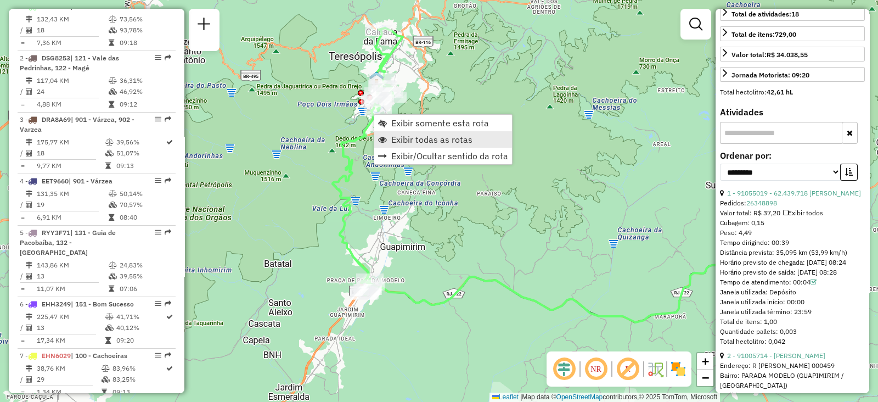
click at [401, 137] on span "Exibir todas as rotas" at bounding box center [431, 139] width 81 height 9
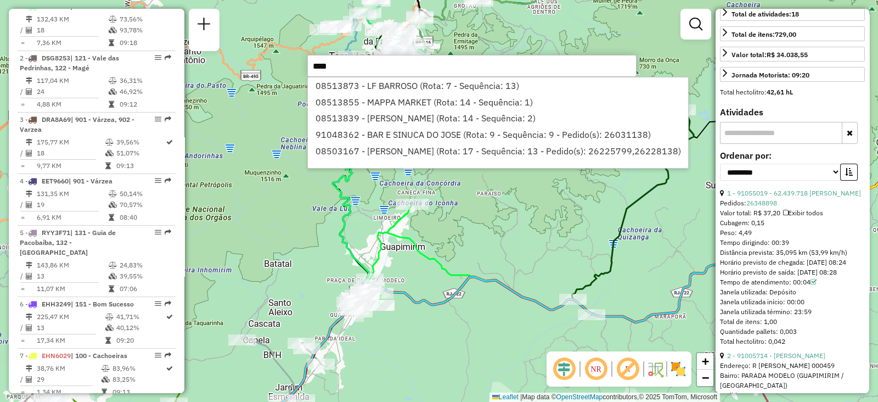
type input "*****"
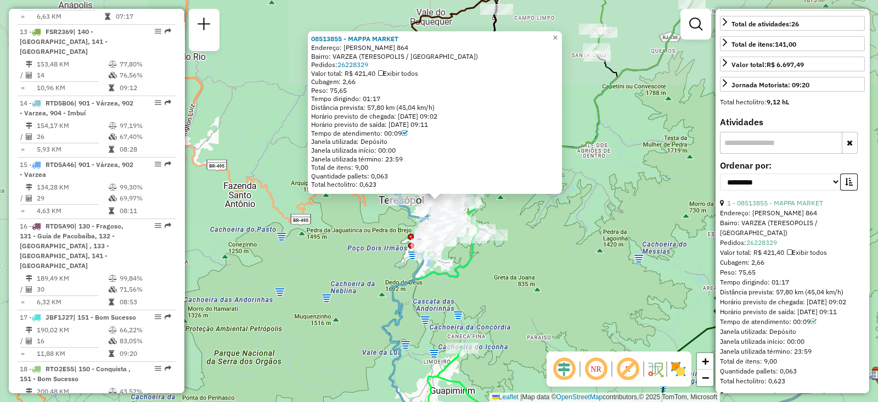
scroll to position [1178, 0]
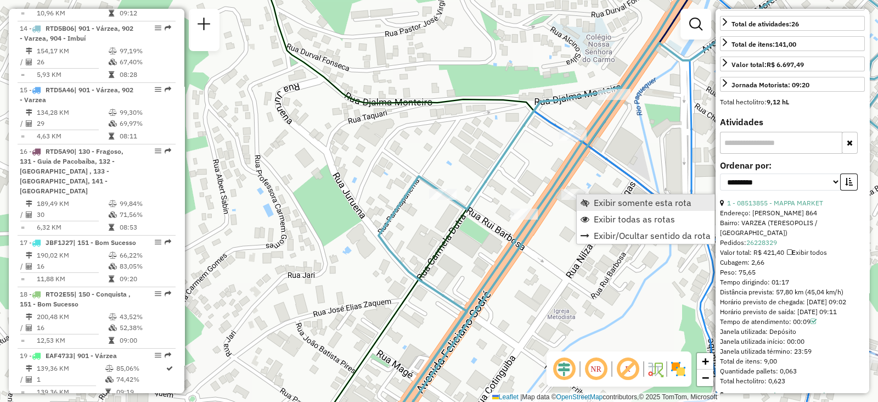
click at [599, 207] on span "Exibir somente esta rota" at bounding box center [643, 202] width 98 height 9
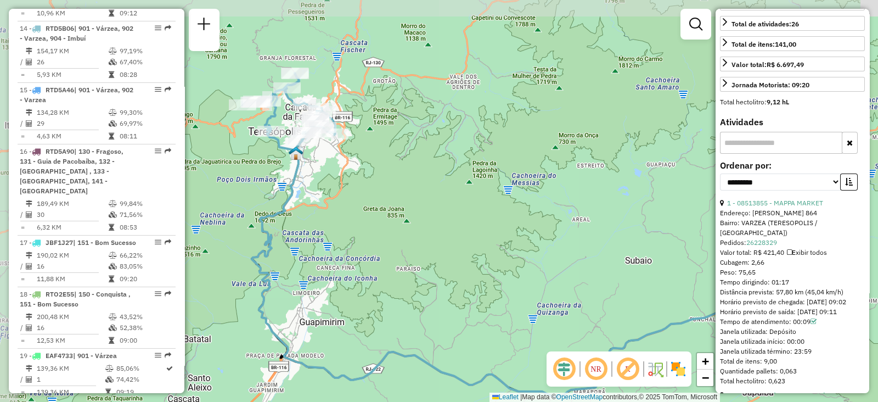
drag, startPoint x: 296, startPoint y: 156, endPoint x: 340, endPoint y: 179, distance: 49.4
click at [340, 179] on div "Janela de atendimento Grade de atendimento Capacidade Transportadoras Veículos …" at bounding box center [439, 201] width 878 height 402
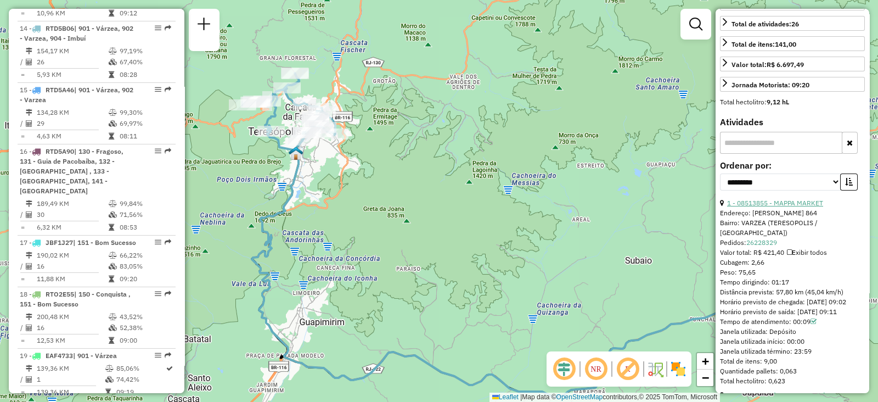
click at [759, 207] on link "1 - 08513855 - MAPPA MARKET" at bounding box center [776, 203] width 96 height 8
